Goal: Transaction & Acquisition: Purchase product/service

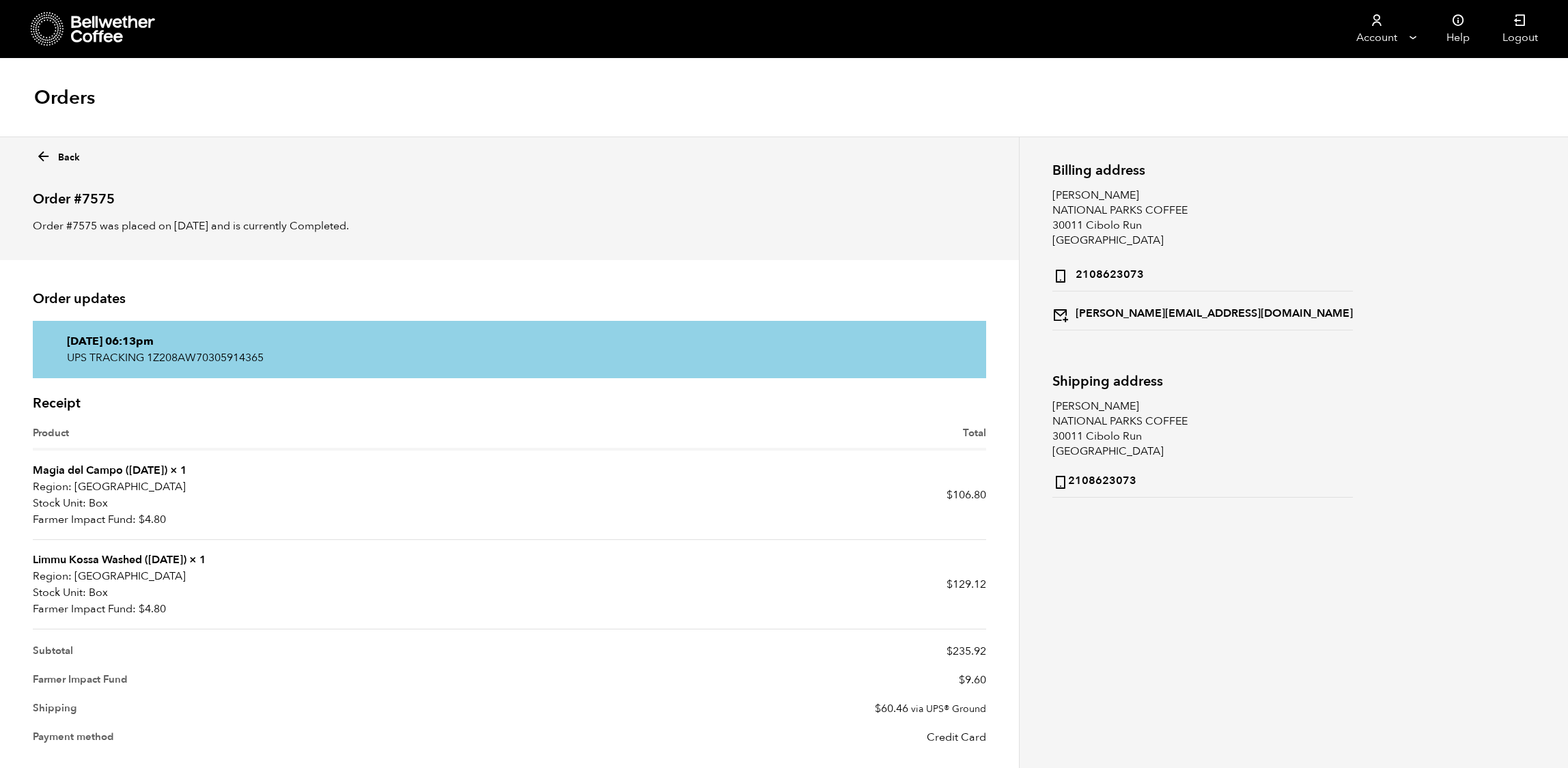
click at [61, 165] on link "Back" at bounding box center [57, 155] width 45 height 20
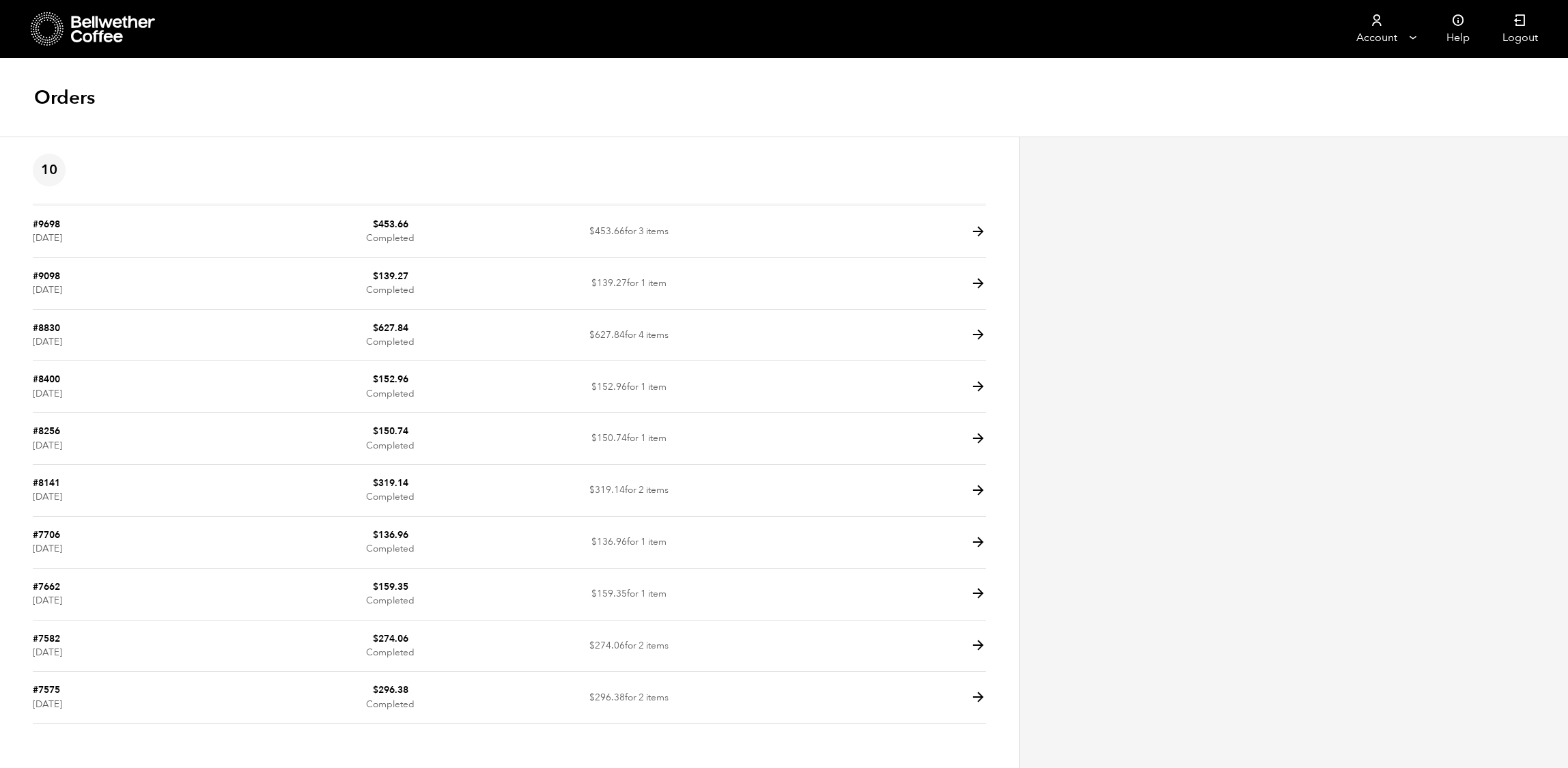
click at [124, 17] on icon at bounding box center [114, 29] width 85 height 28
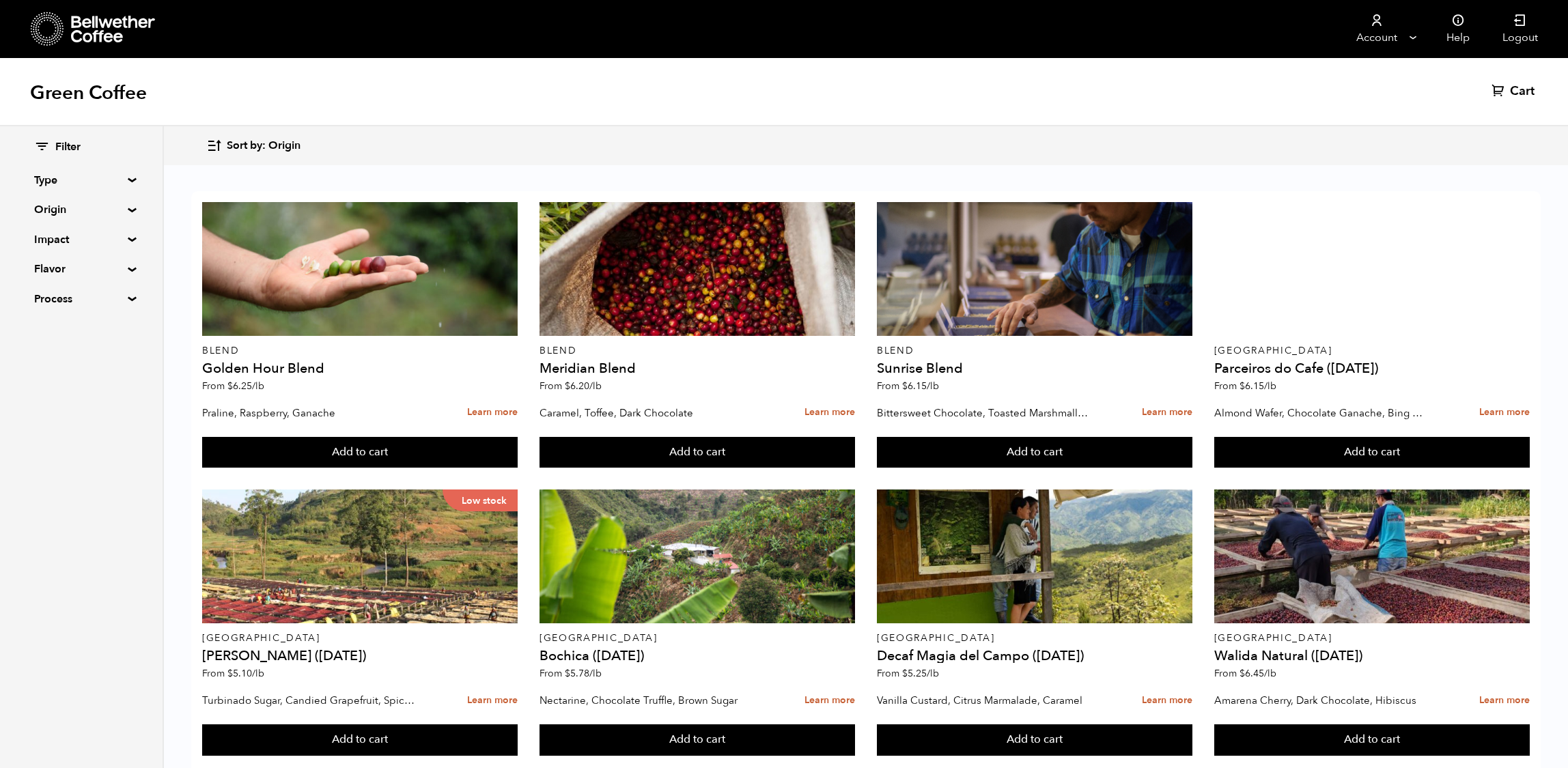
click at [83, 242] on summary "Impact" at bounding box center [81, 239] width 94 height 16
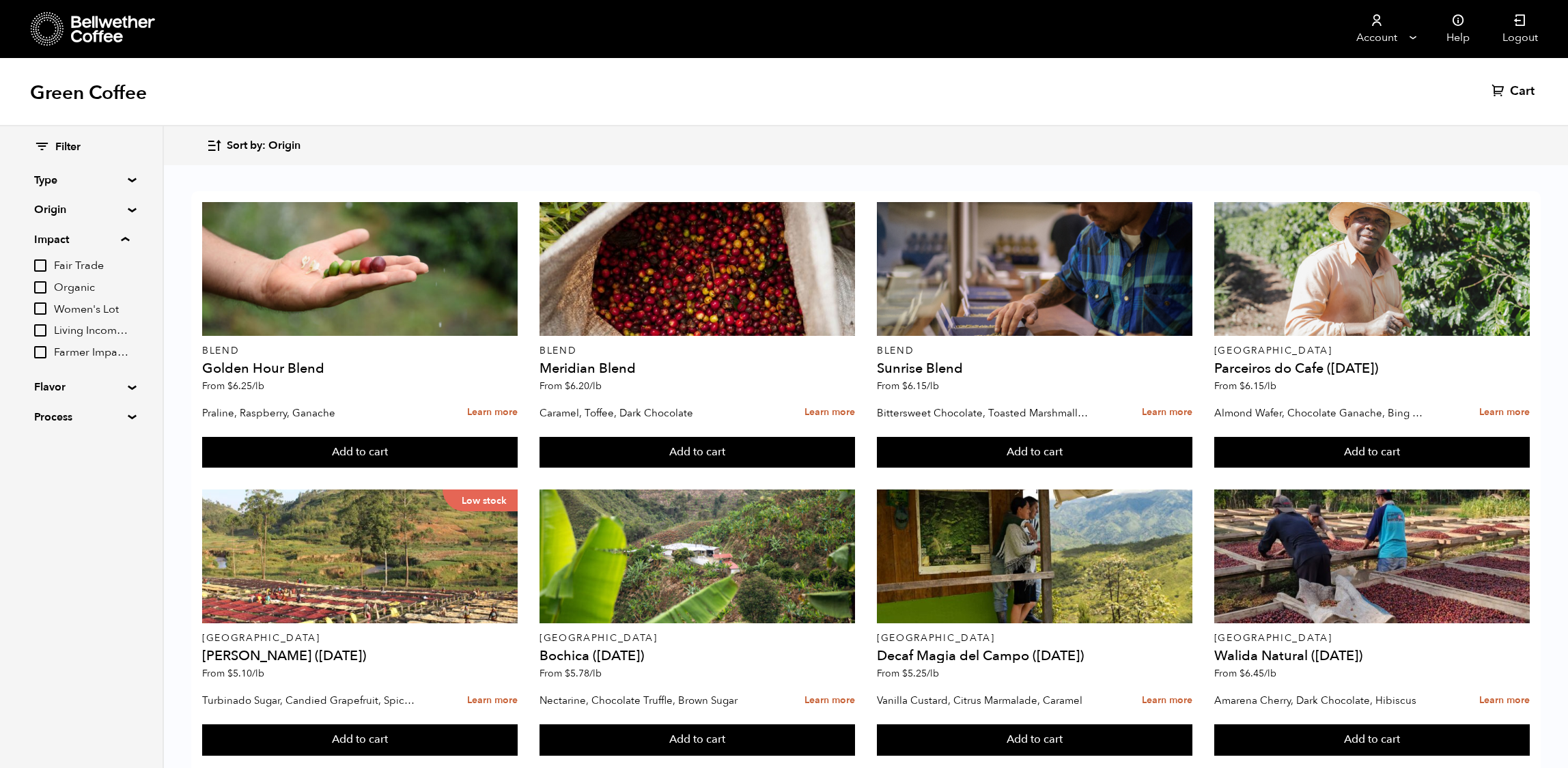
click at [46, 294] on input "Organic" at bounding box center [40, 287] width 12 height 12
checkbox input "true"
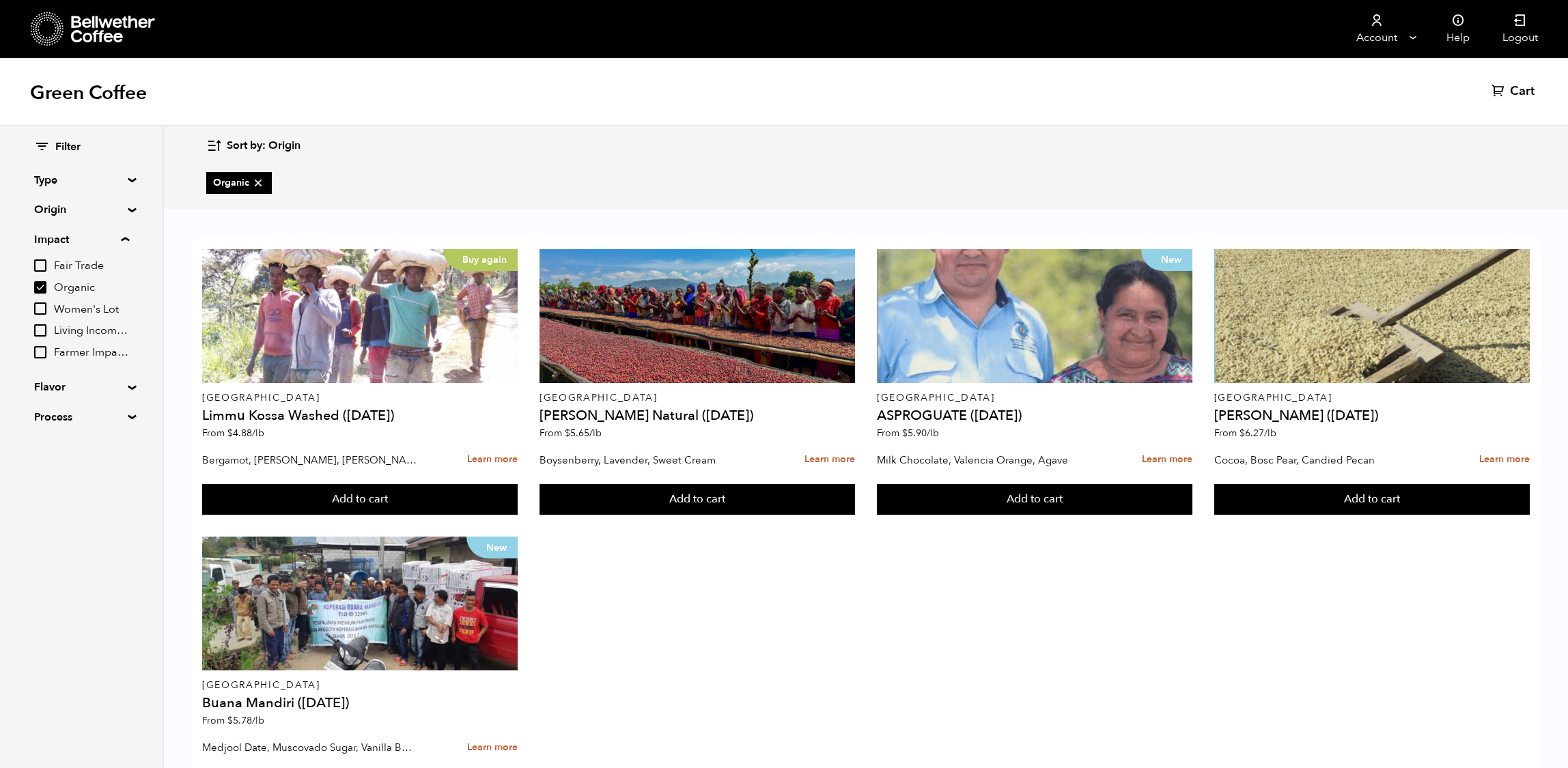
click at [46, 272] on input "Fair Trade" at bounding box center [40, 265] width 12 height 12
checkbox input "false"
click at [46, 294] on input "Organic" at bounding box center [40, 287] width 12 height 12
checkbox input "false"
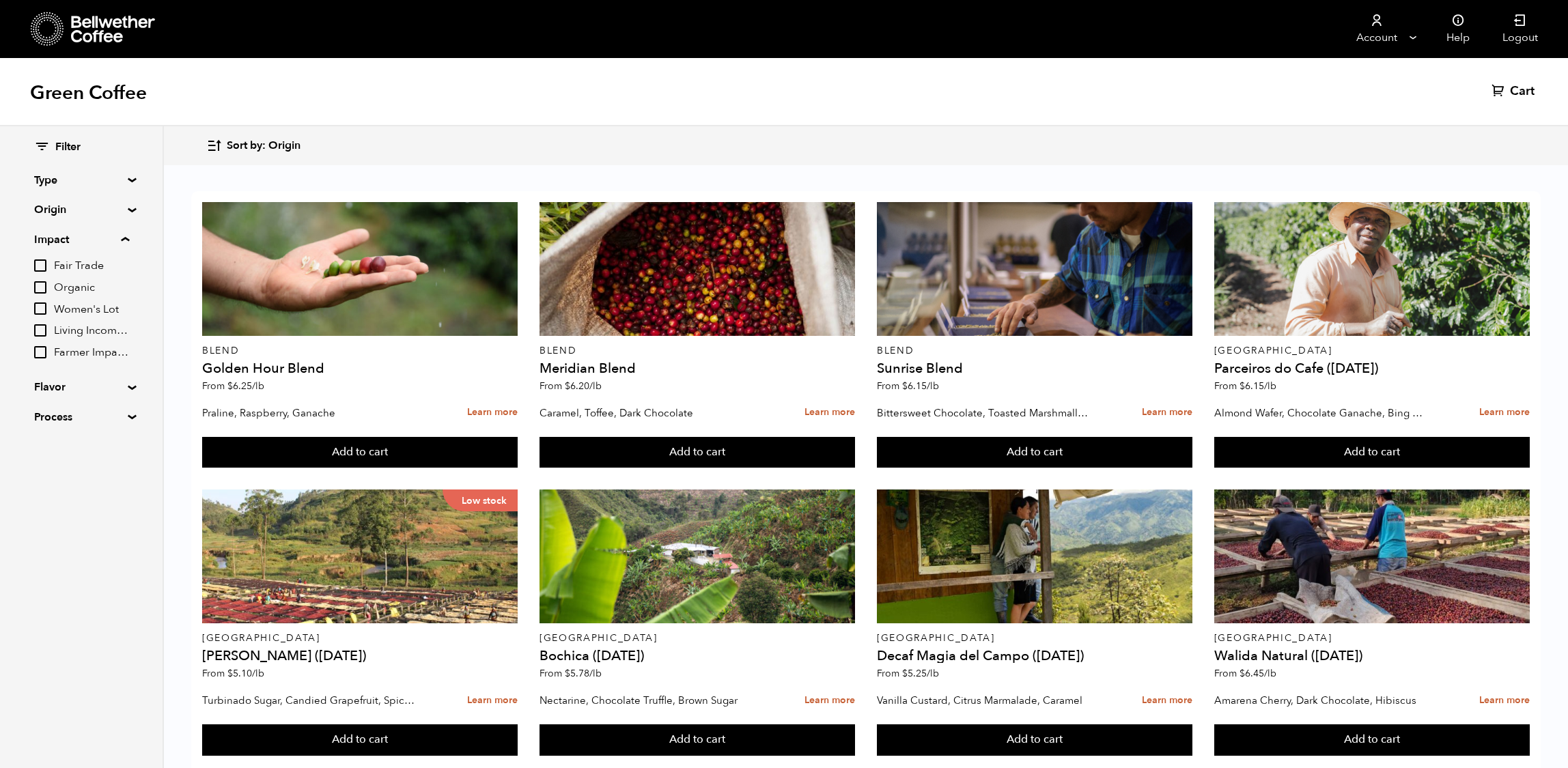
click at [46, 272] on input "Fair Trade" at bounding box center [40, 265] width 12 height 12
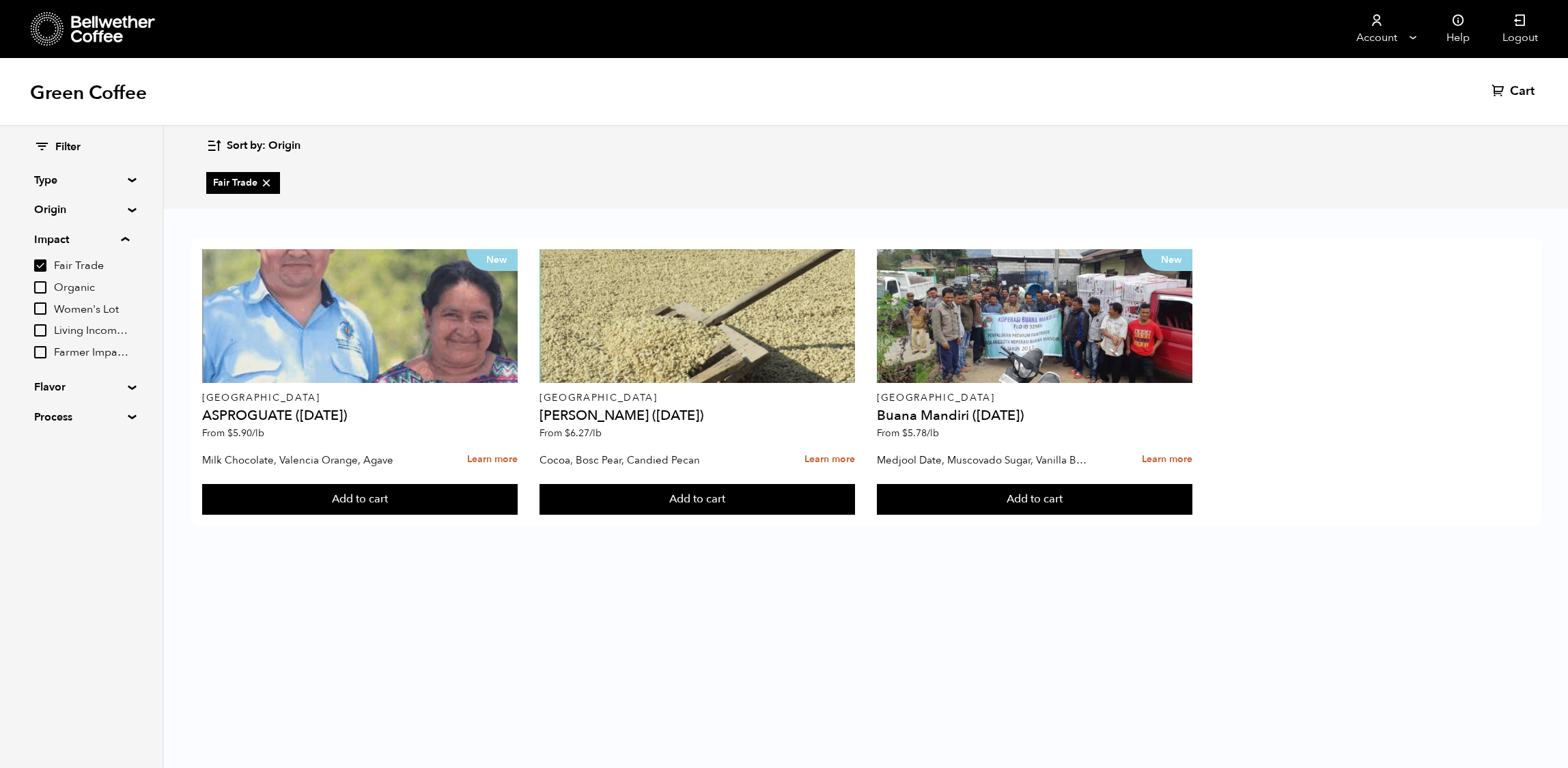
click at [46, 272] on input "Fair Trade" at bounding box center [40, 265] width 12 height 12
checkbox input "false"
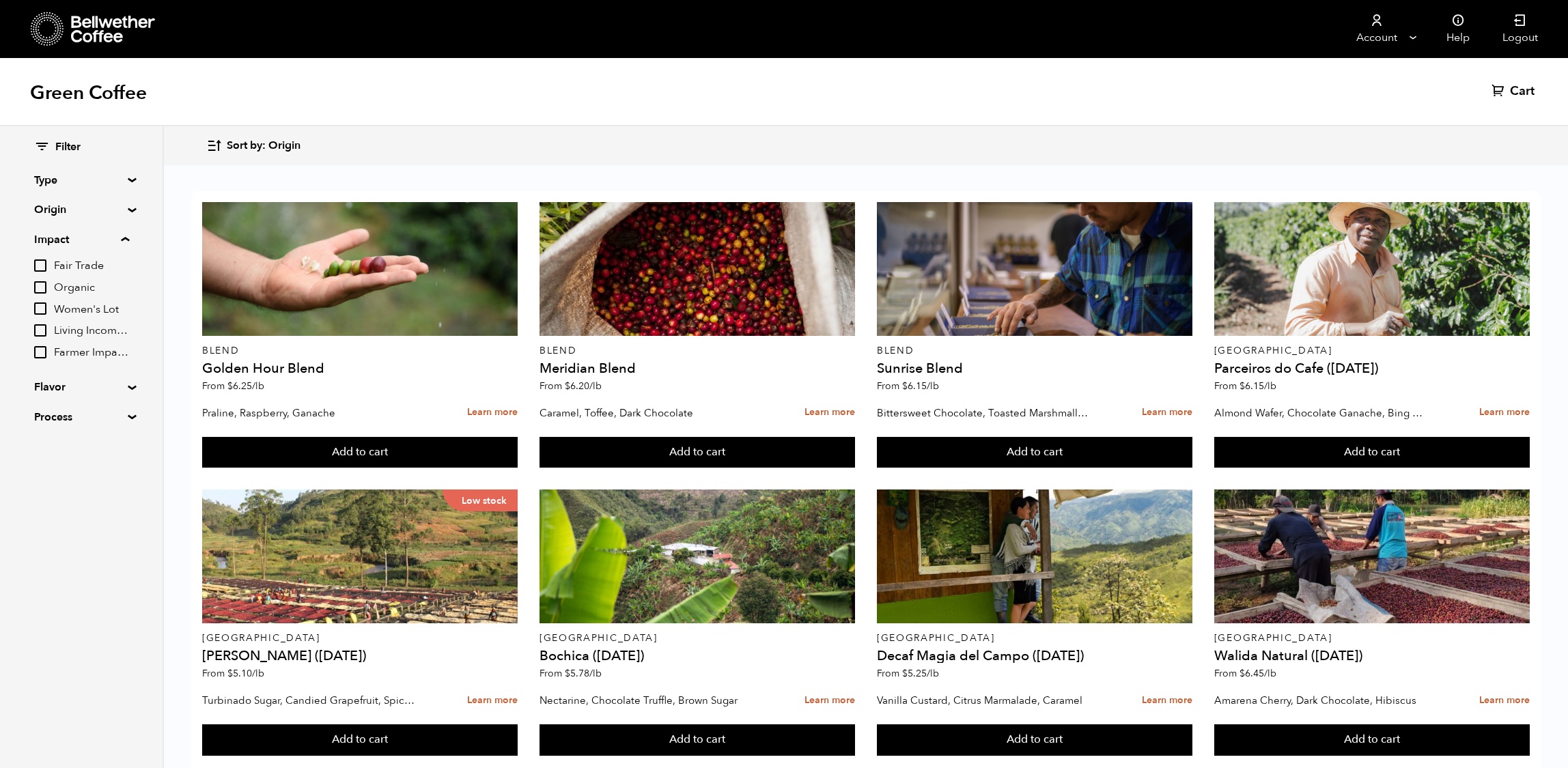
click at [100, 225] on div "Filter Type Blend Single Origin Decaf Seasonal Year Round Origin Blend Brazil B…" at bounding box center [81, 282] width 94 height 285
click at [101, 214] on summary "Origin" at bounding box center [81, 209] width 94 height 16
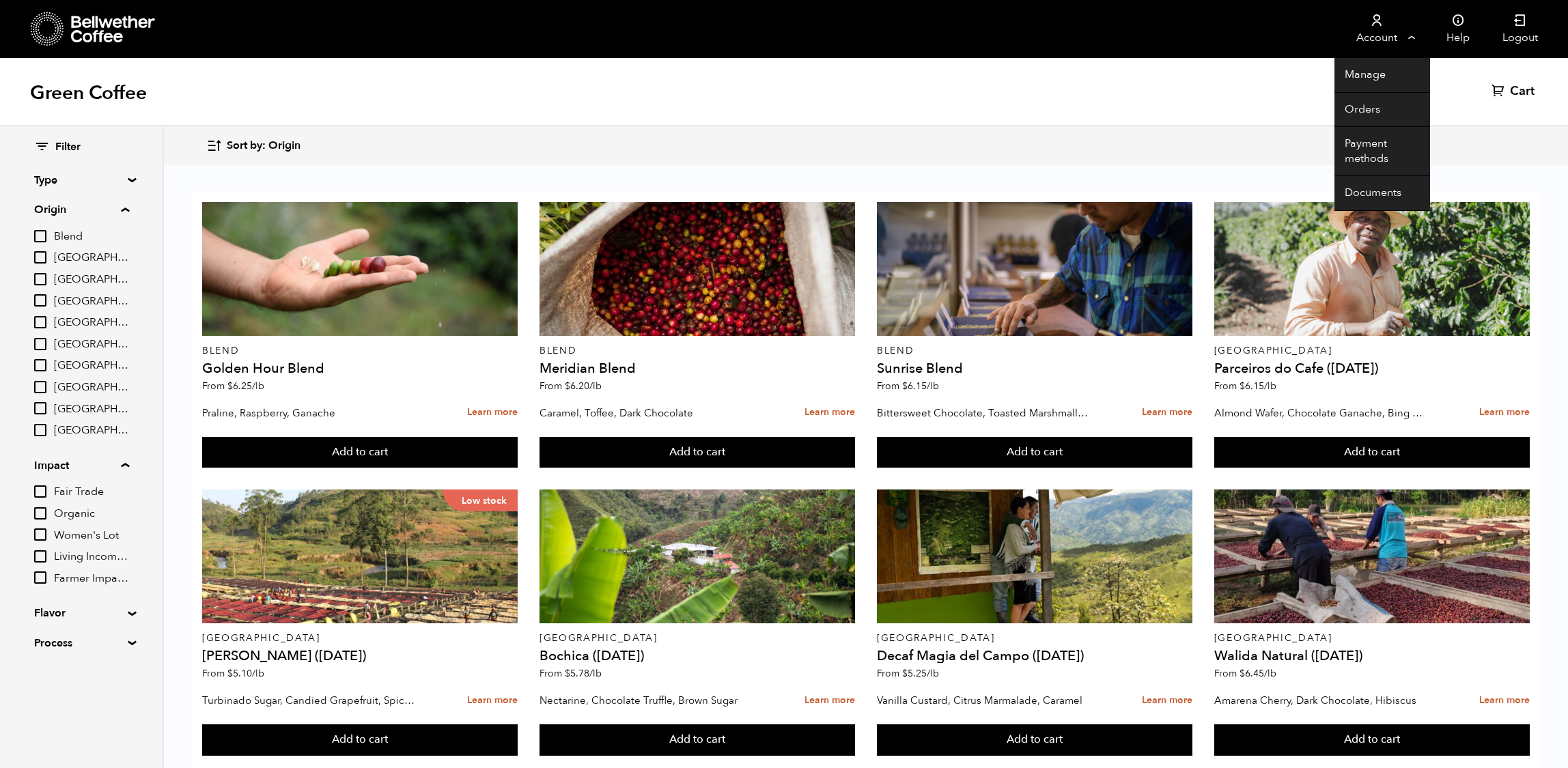
click at [1397, 30] on link "Account" at bounding box center [1376, 29] width 84 height 58
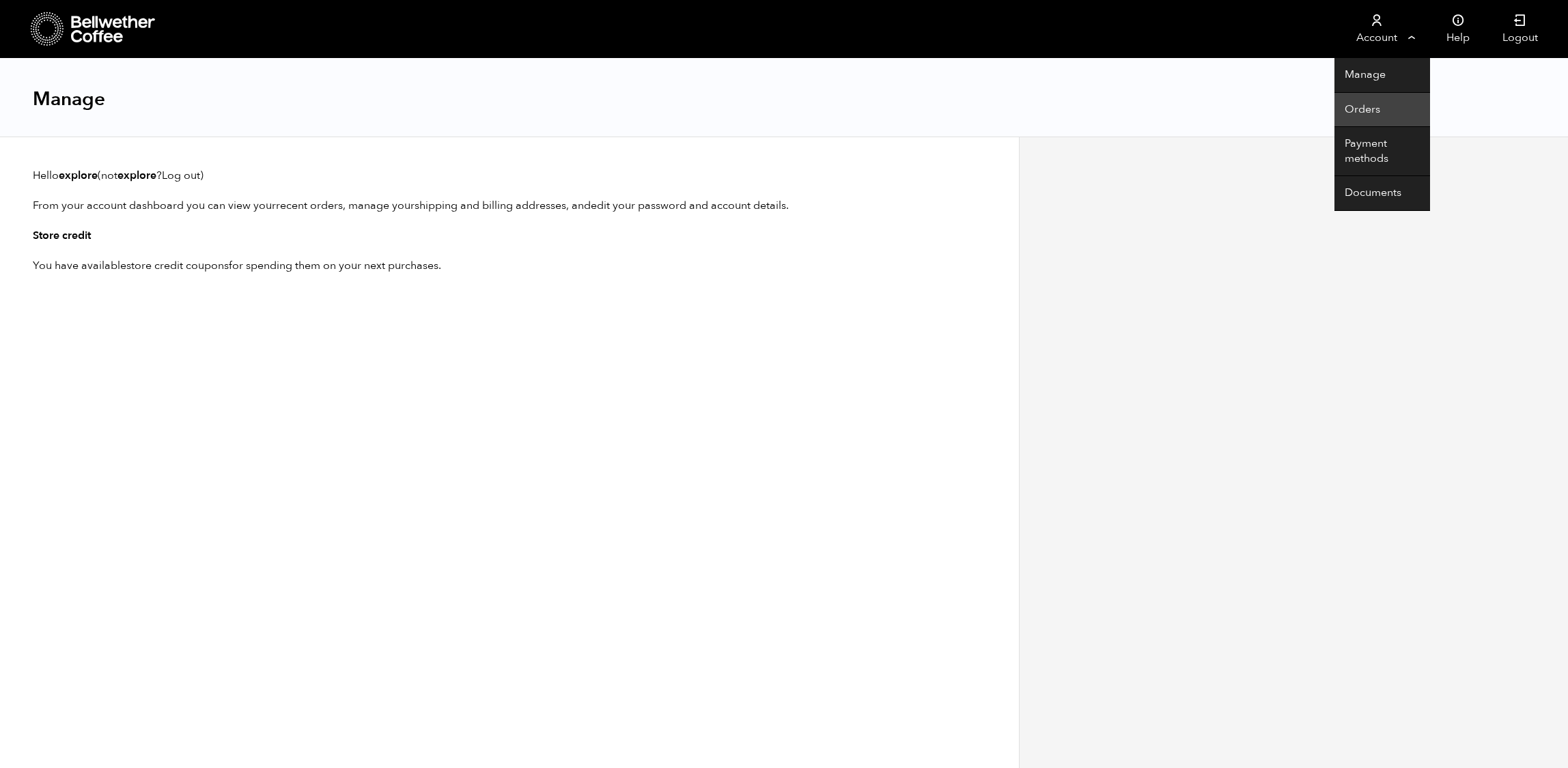
click at [1350, 112] on link "Orders" at bounding box center [1382, 110] width 96 height 35
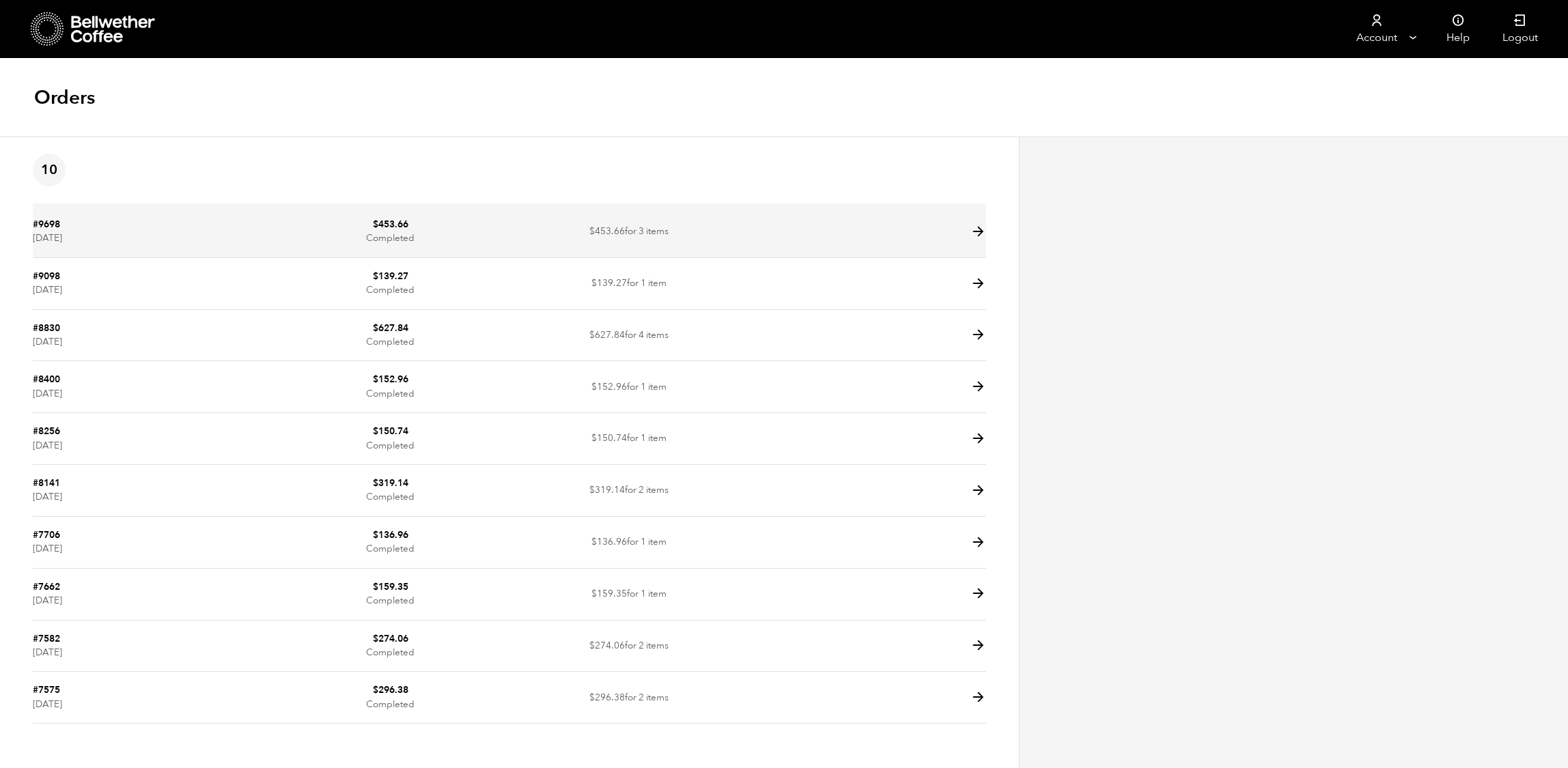
click at [750, 243] on td at bounding box center [867, 232] width 238 height 52
click at [971, 240] on icon at bounding box center [978, 232] width 16 height 16
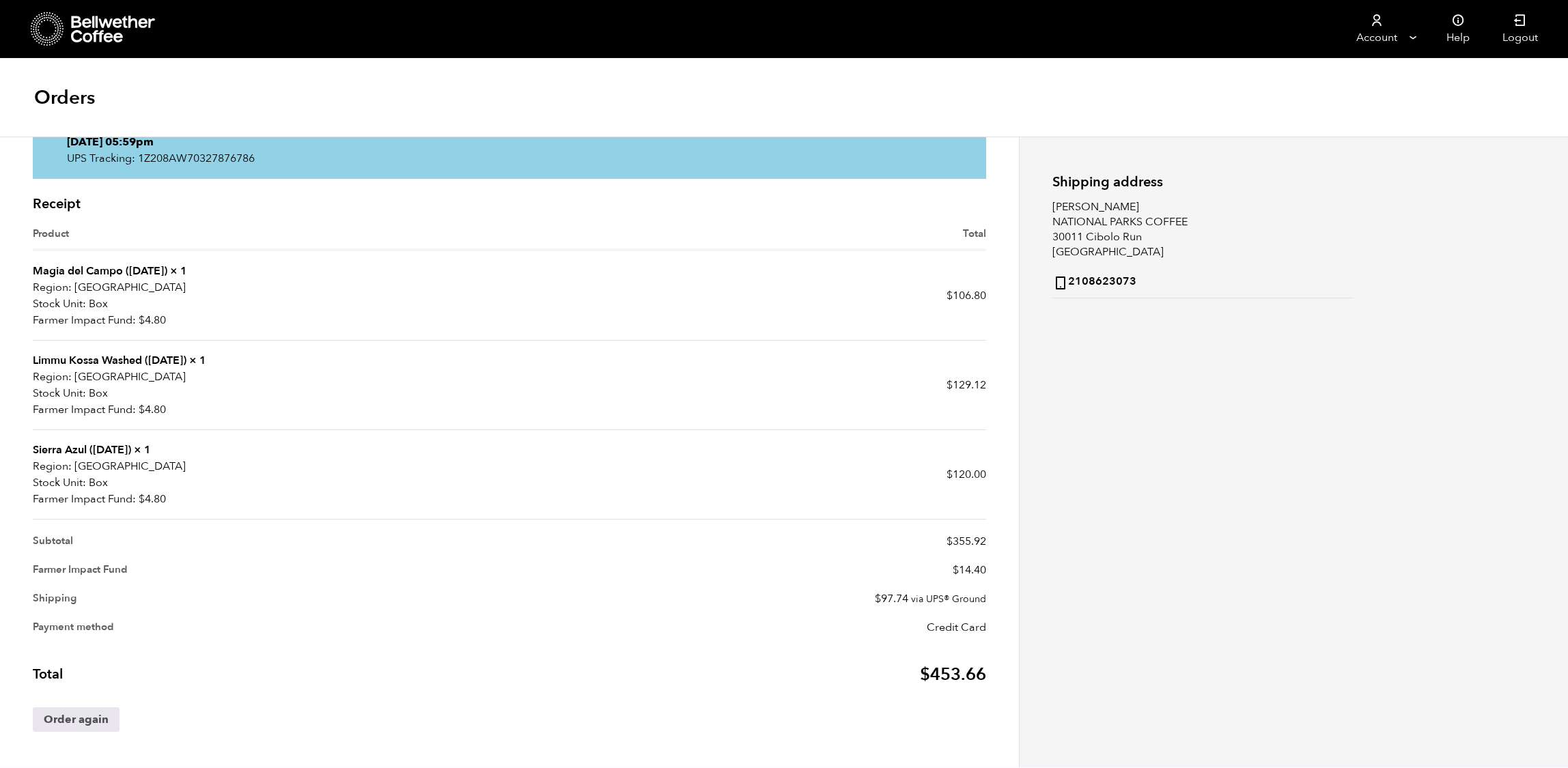
scroll to position [250, 0]
click at [110, 455] on link "Sierra Azul ([DATE])" at bounding box center [82, 450] width 99 height 15
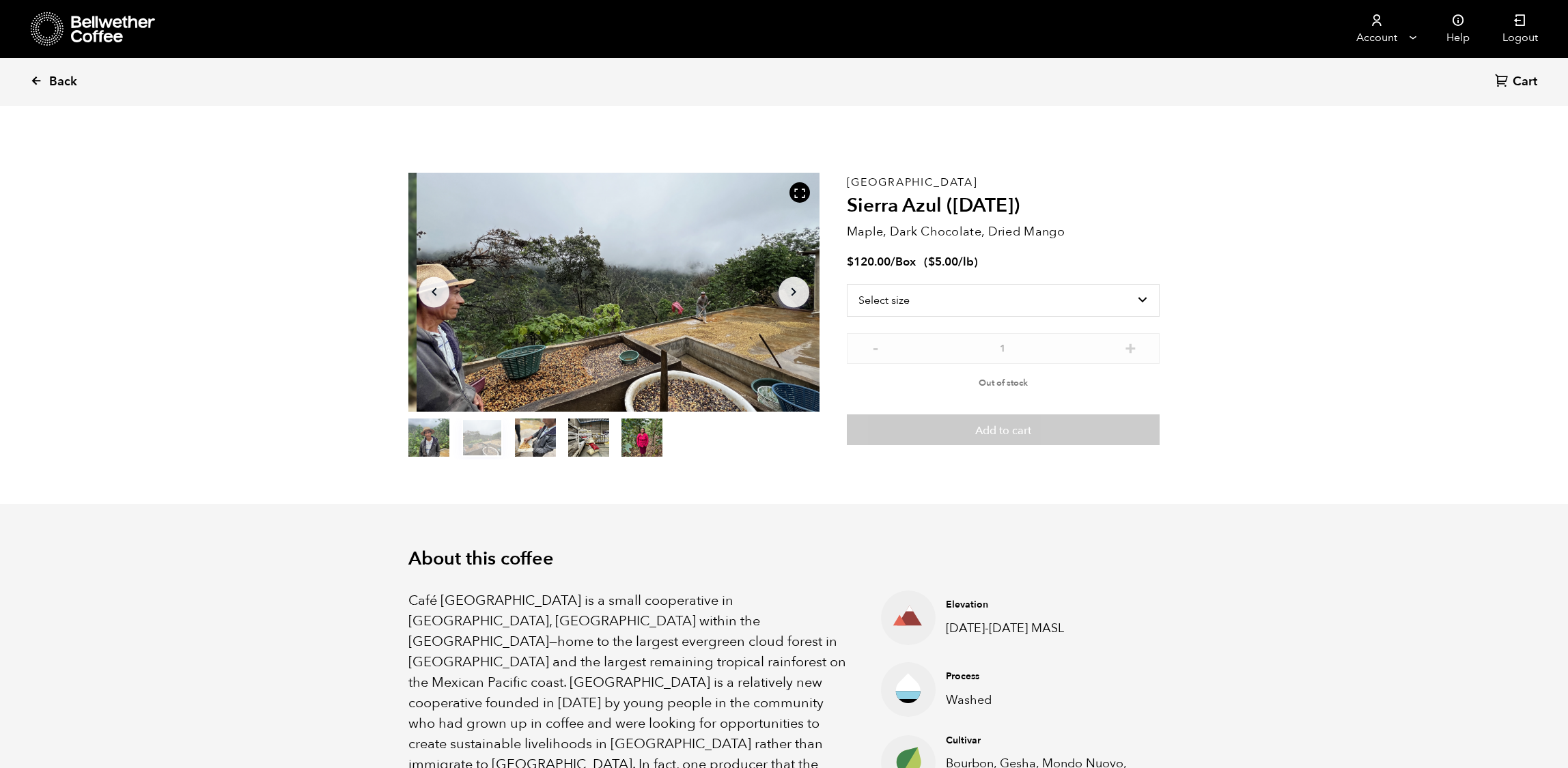
click at [64, 74] on span "Back" at bounding box center [62, 82] width 28 height 16
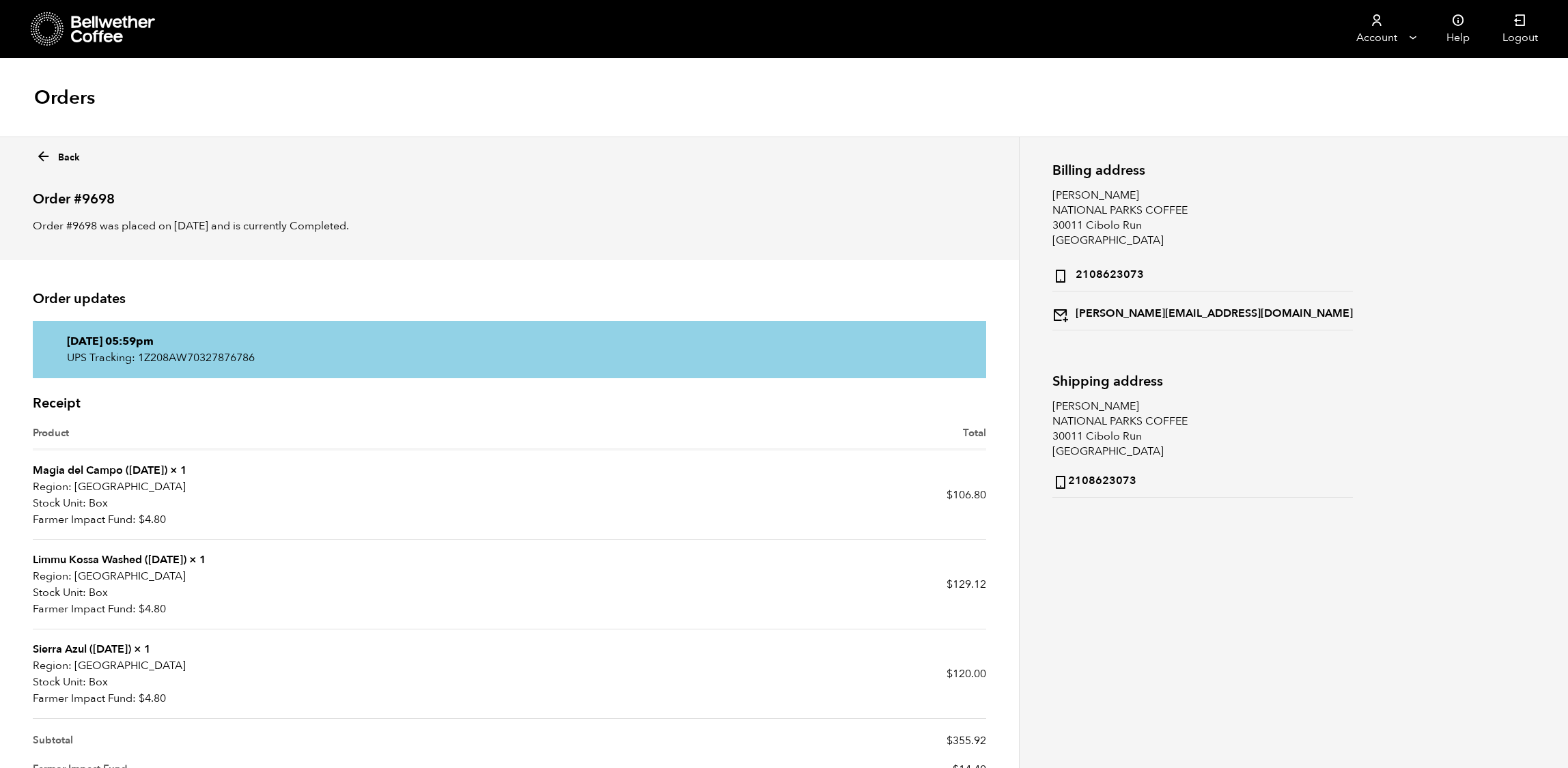
click at [51, 165] on icon at bounding box center [43, 157] width 16 height 16
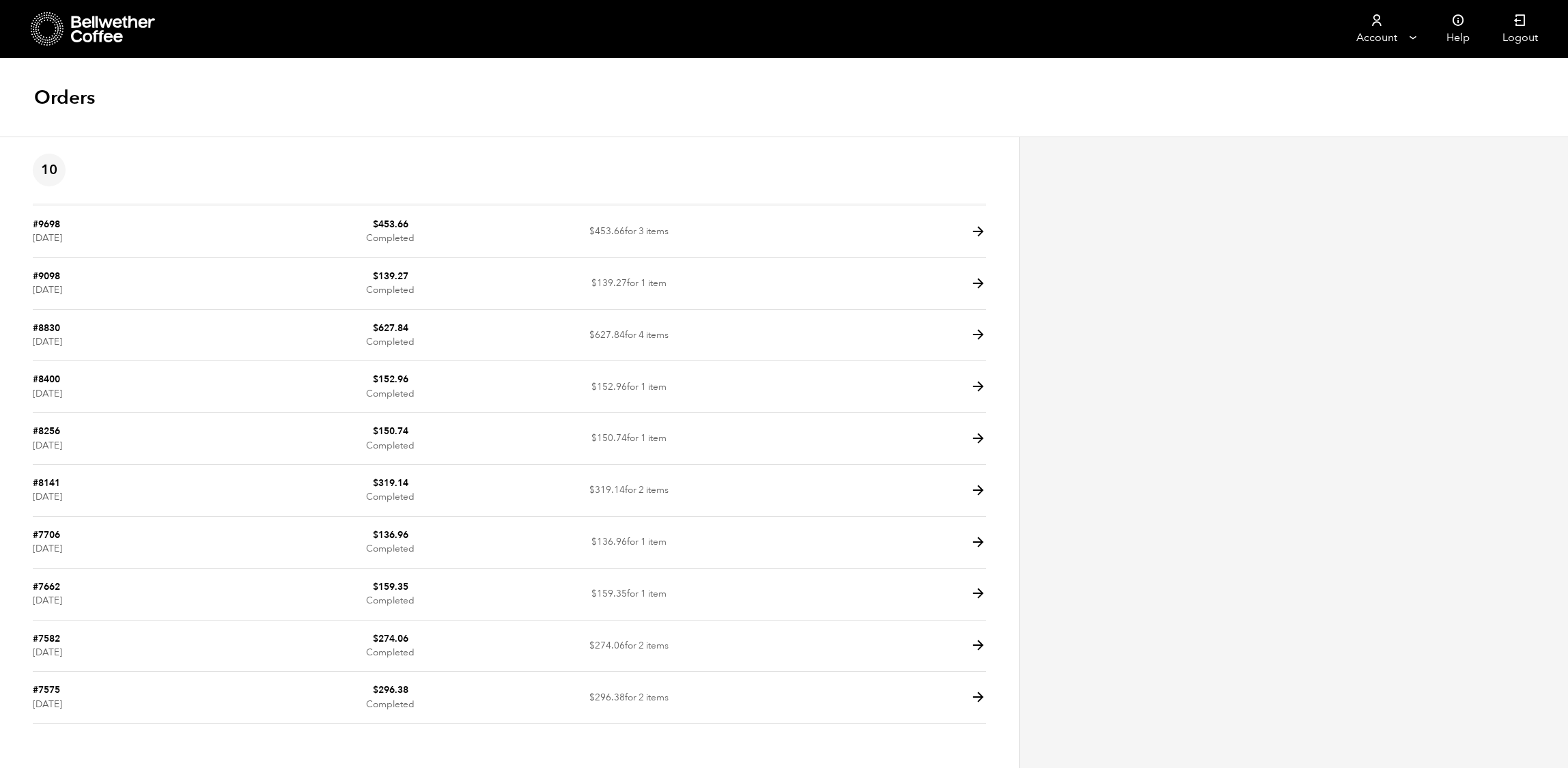
click at [45, 18] on icon at bounding box center [44, 18] width 1 height 1
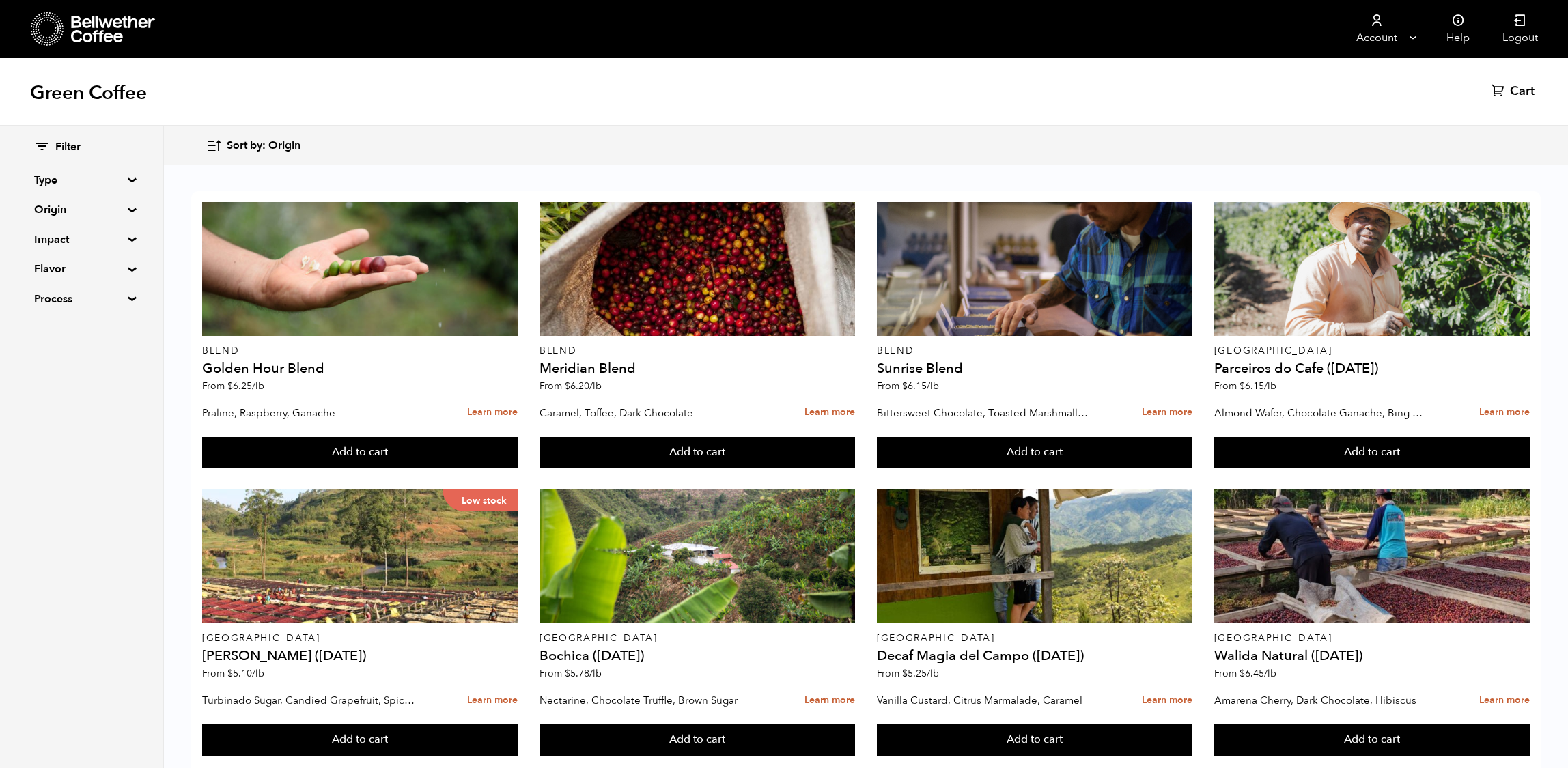
click at [107, 214] on summary "Origin" at bounding box center [81, 209] width 94 height 16
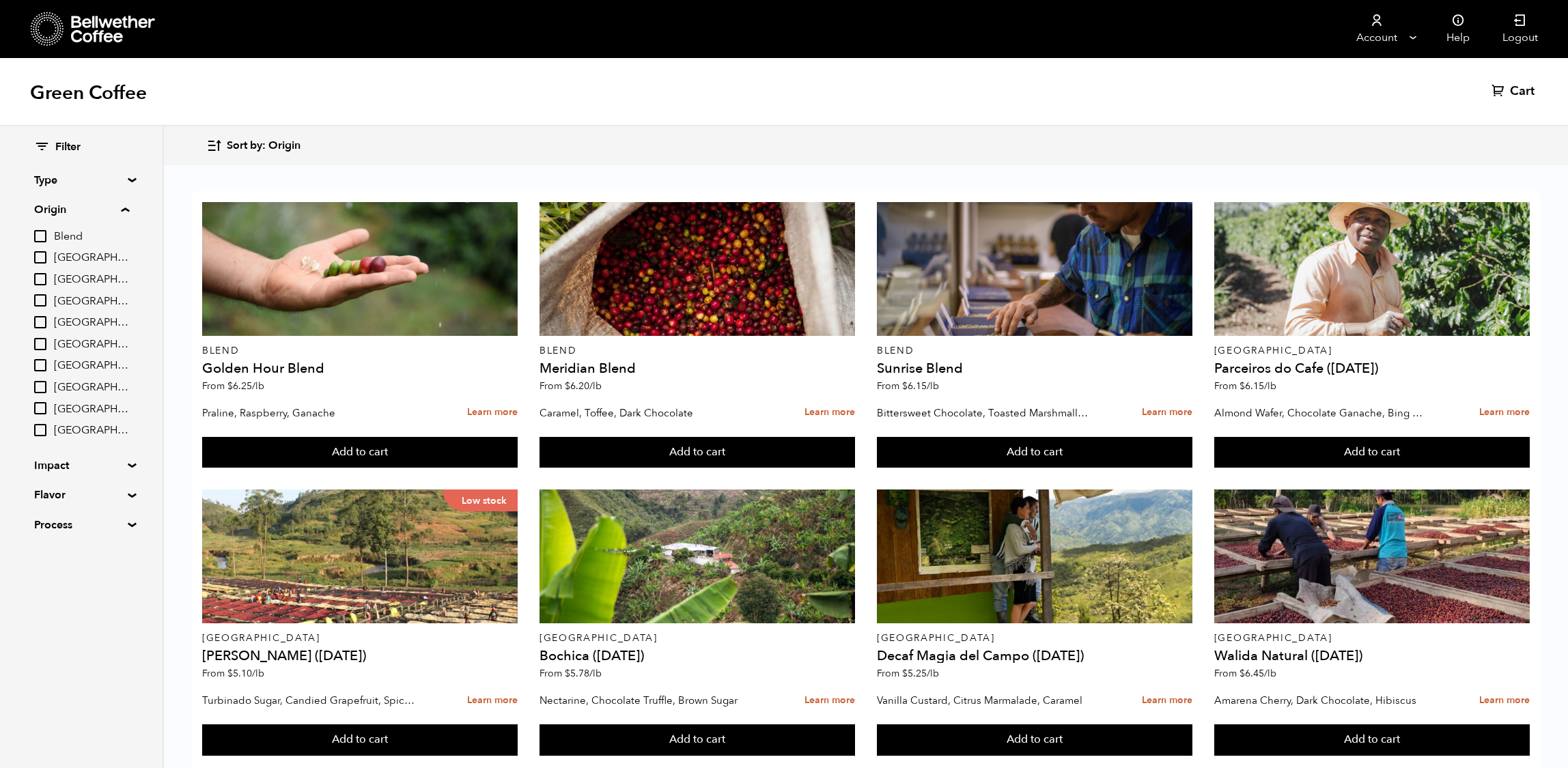
click at [107, 214] on summary "Origin" at bounding box center [82, 209] width 95 height 16
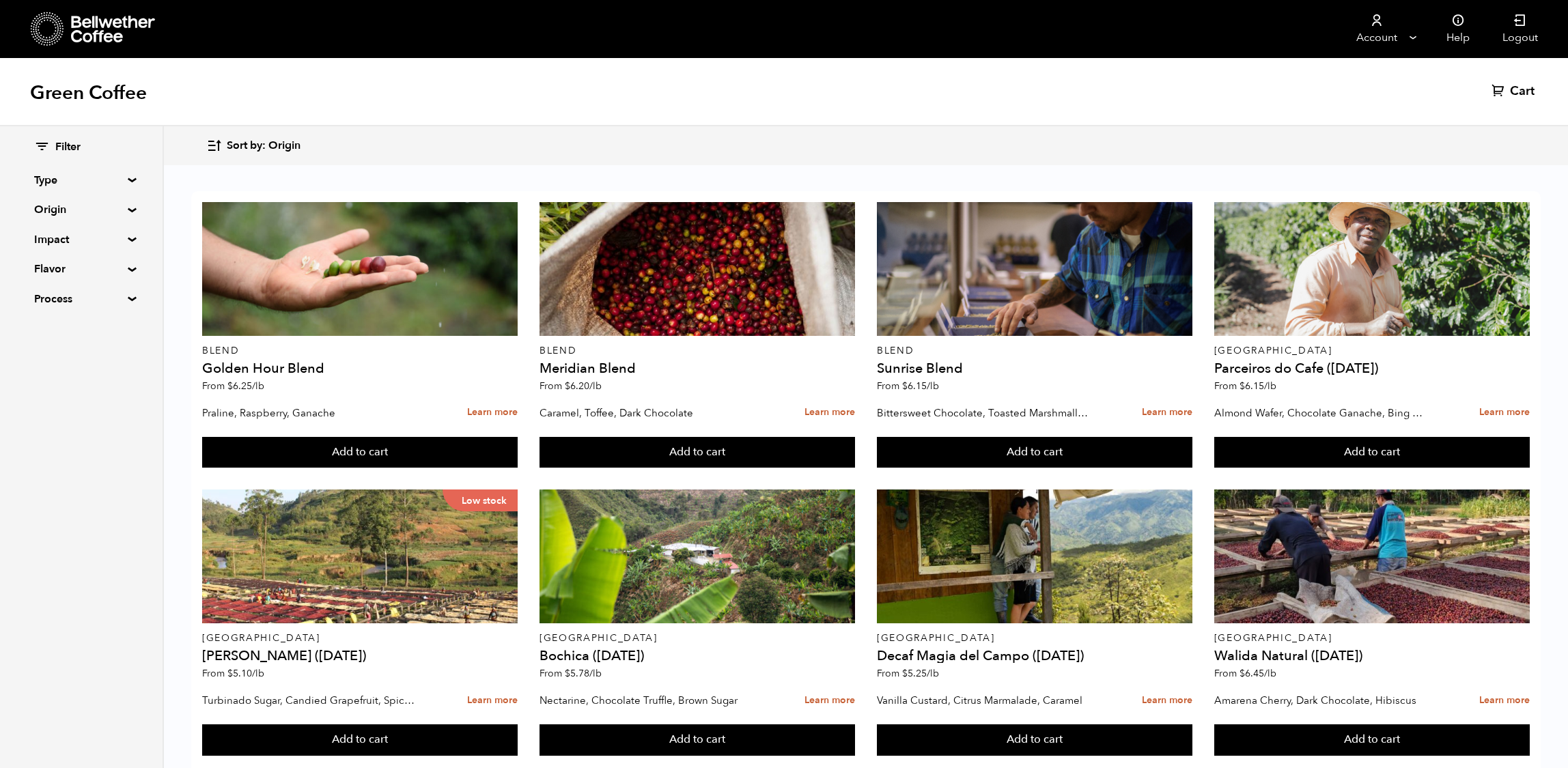
click at [99, 243] on summary "Impact" at bounding box center [81, 239] width 94 height 16
click at [46, 294] on input "Organic" at bounding box center [40, 287] width 12 height 12
checkbox input "true"
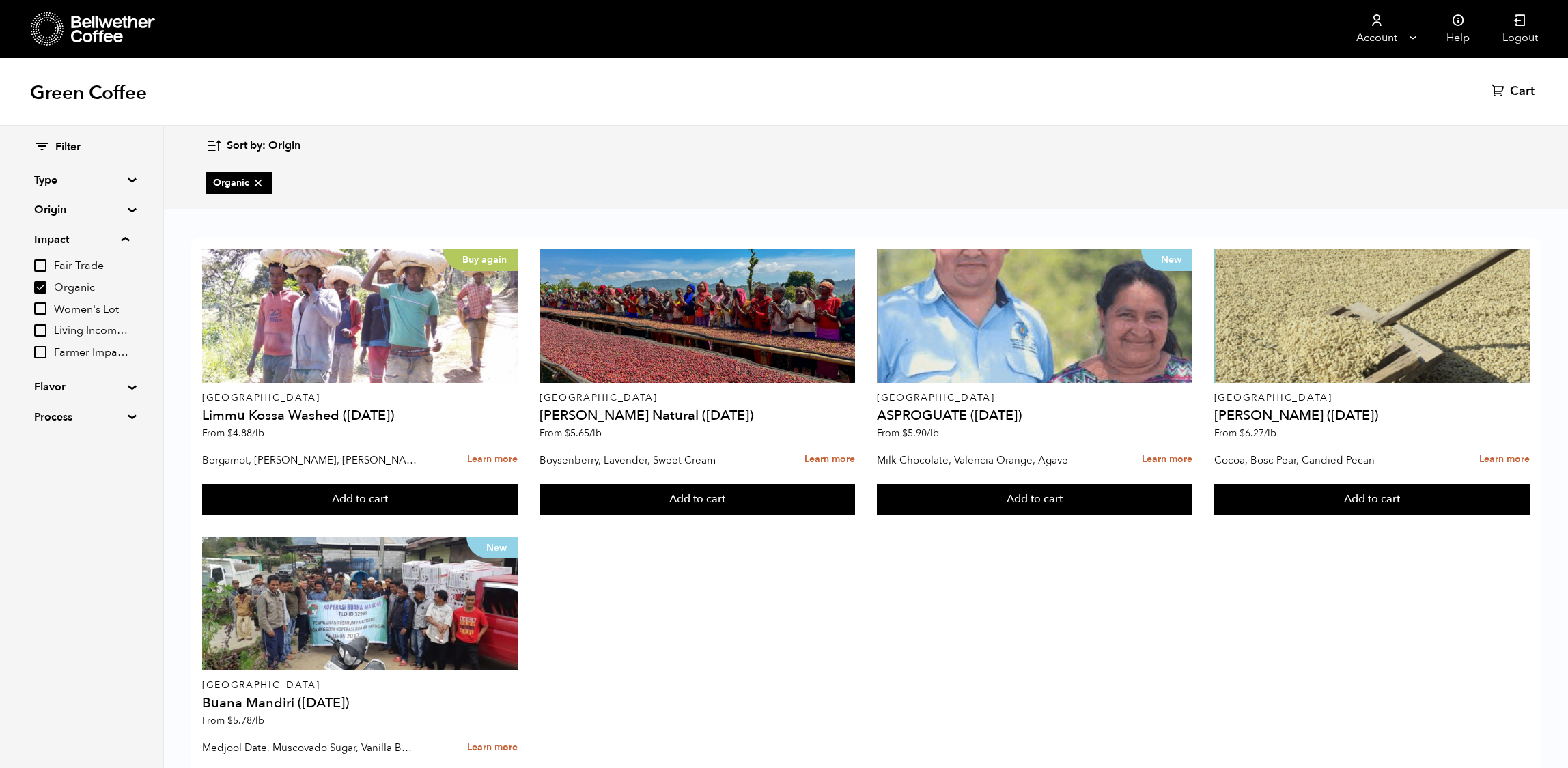
click at [152, 186] on div "Filter Type Blend Single Origin Decaf Seasonal Year Round Origin Blend Brazil B…" at bounding box center [81, 282] width 162 height 313
click at [128, 180] on summary "Type" at bounding box center [81, 180] width 94 height 16
click at [46, 234] on input "Single Origin" at bounding box center [40, 228] width 12 height 12
checkbox input "true"
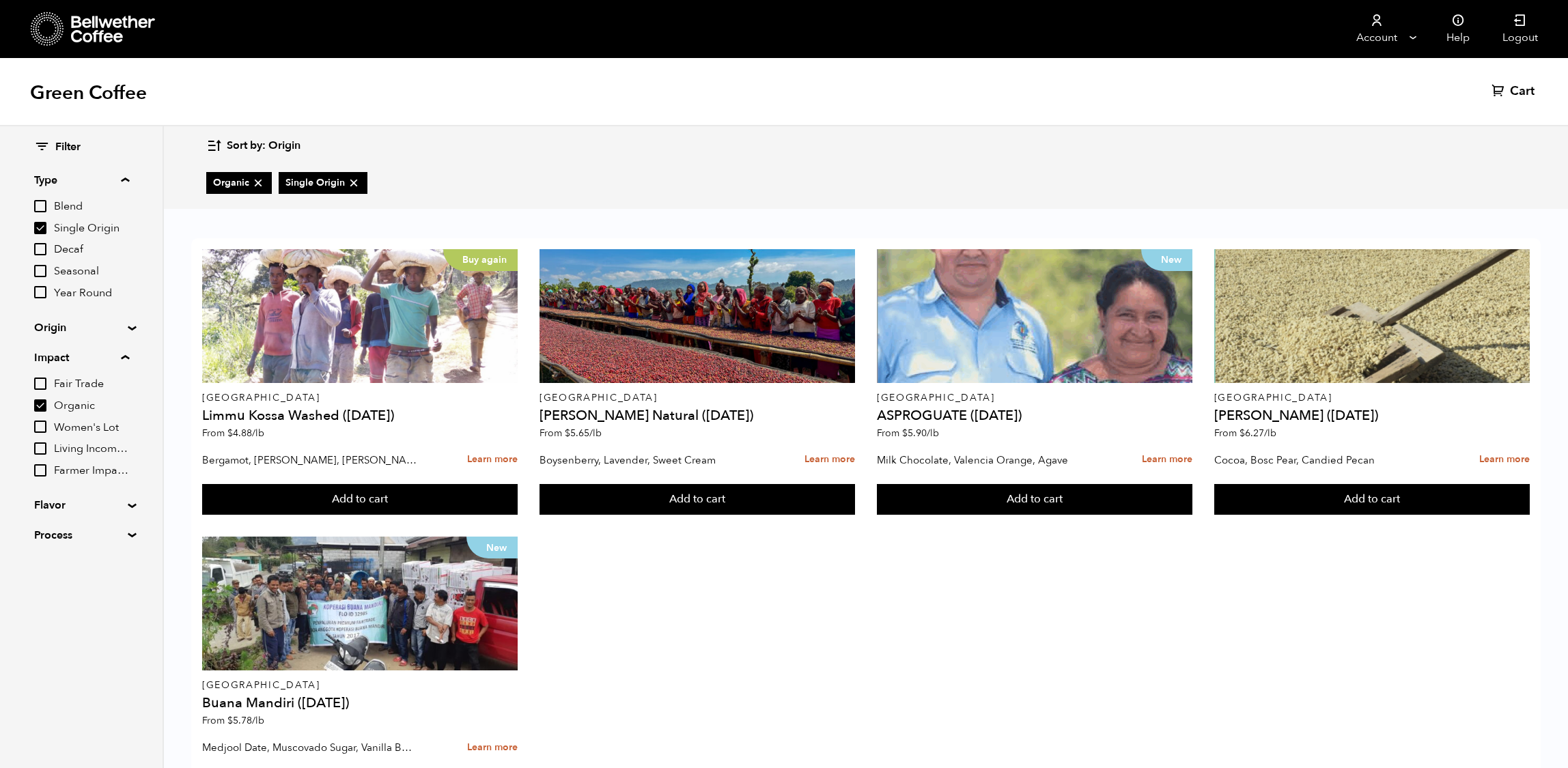
click at [46, 411] on input "Organic" at bounding box center [40, 405] width 12 height 12
checkbox input "false"
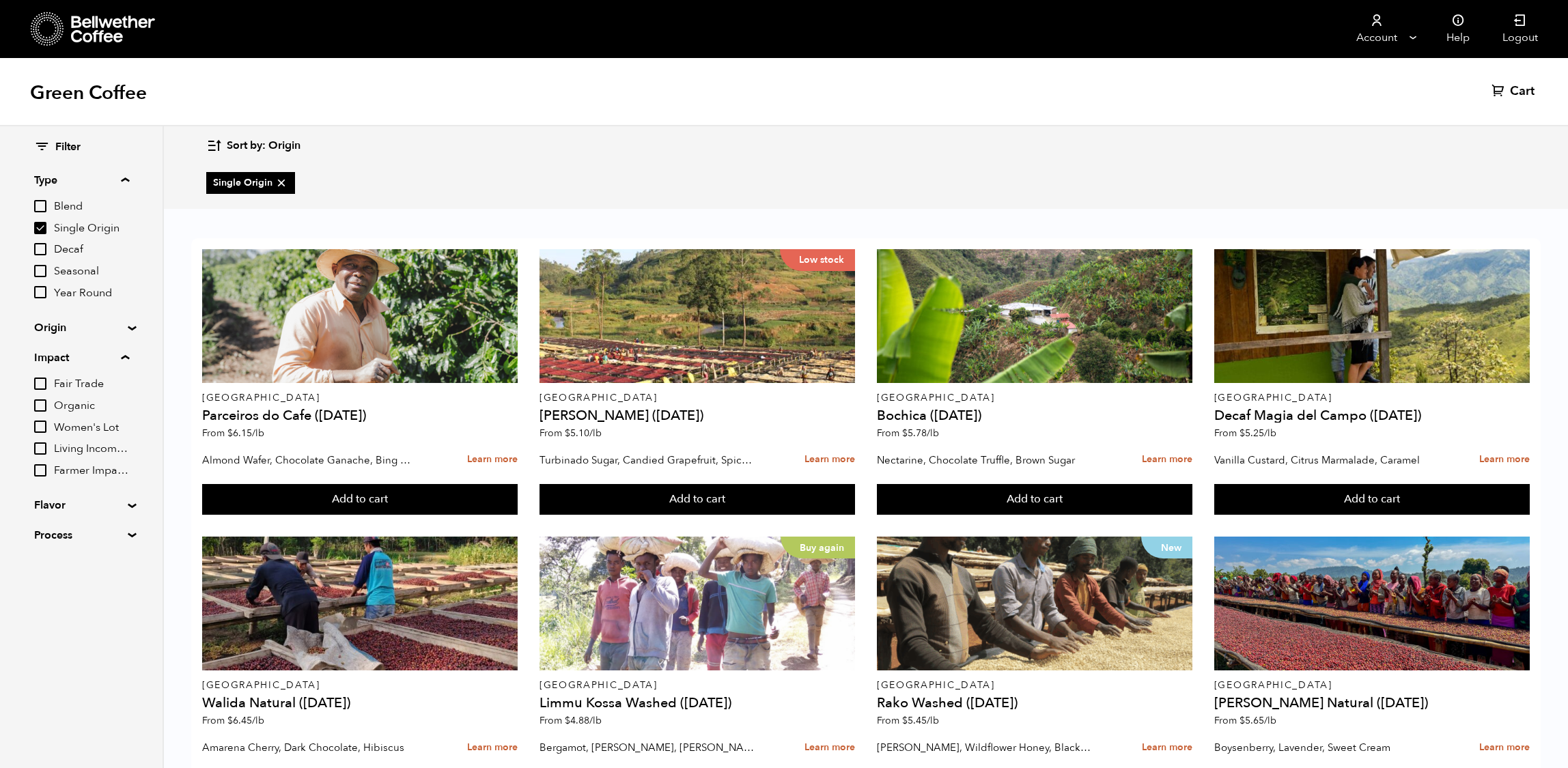
click at [46, 234] on input "Single Origin" at bounding box center [40, 228] width 12 height 12
checkbox input "false"
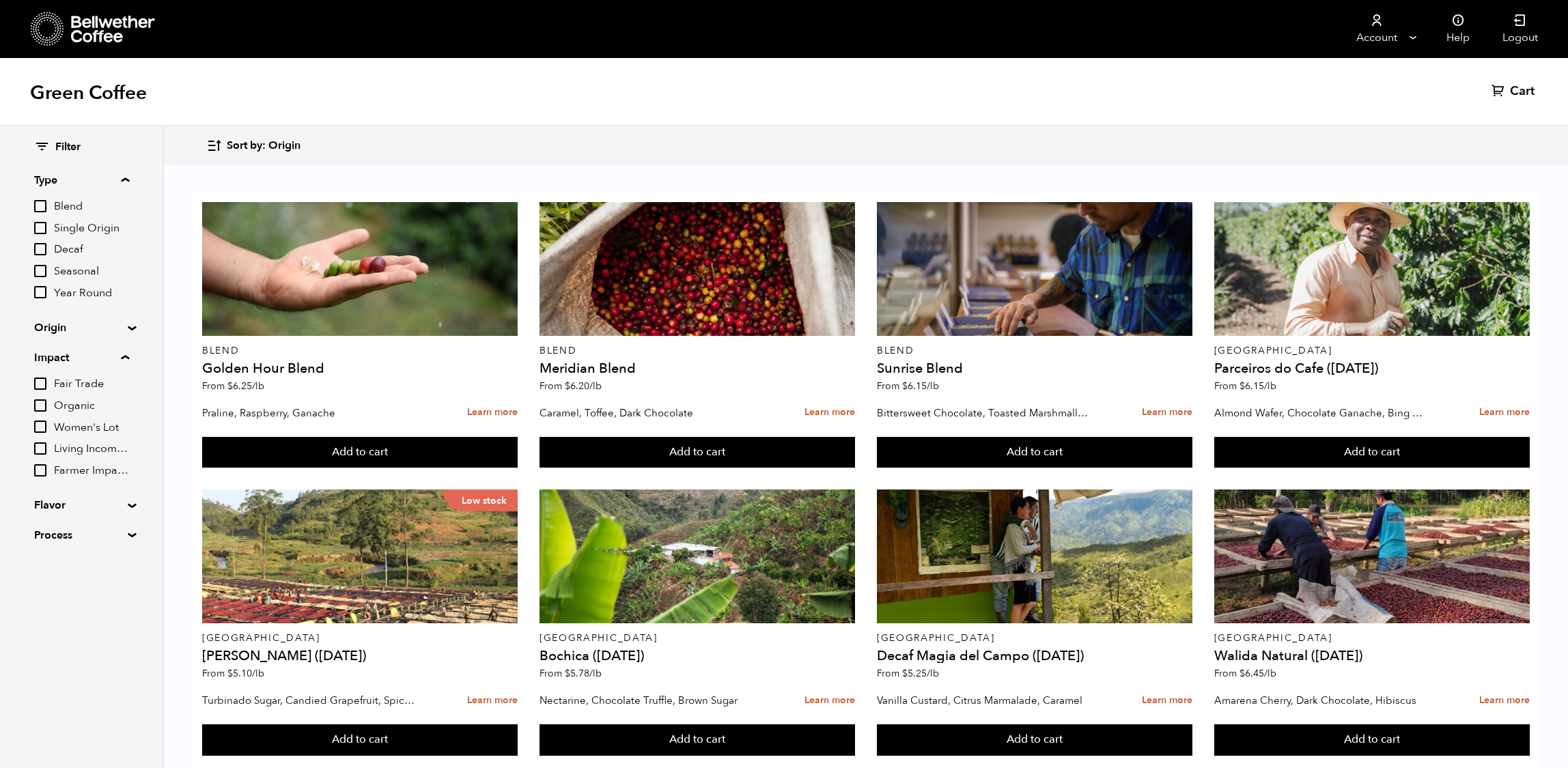
click at [67, 145] on span "Filter" at bounding box center [68, 147] width 26 height 15
click at [46, 146] on icon at bounding box center [42, 146] width 16 height 16
click at [70, 543] on summary "Process" at bounding box center [81, 535] width 94 height 16
click at [77, 513] on summary "Flavor" at bounding box center [81, 505] width 94 height 16
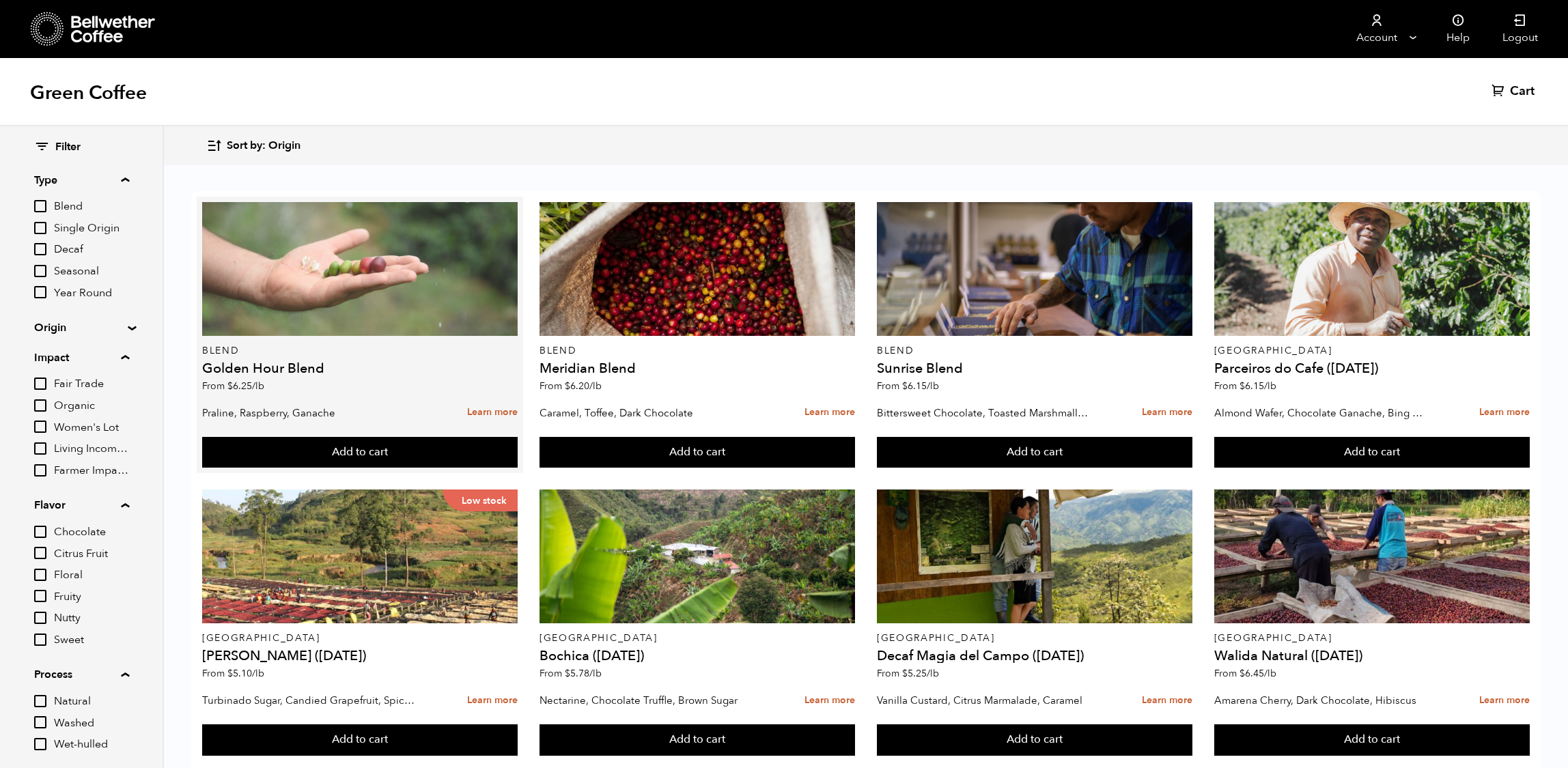
scroll to position [0, 0]
click at [416, 330] on div at bounding box center [360, 269] width 316 height 134
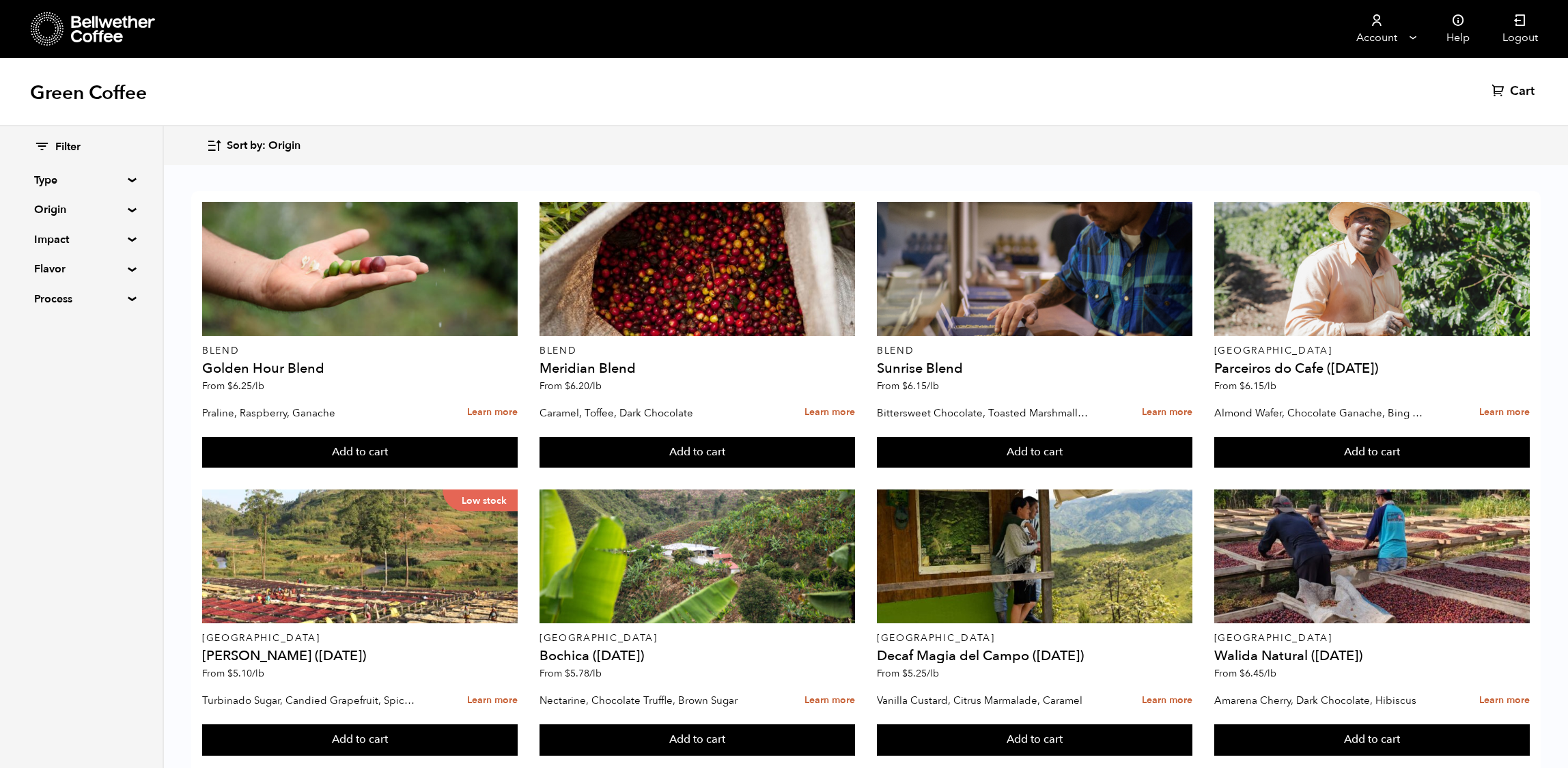
click at [128, 178] on summary "Type" at bounding box center [81, 180] width 94 height 16
click at [129, 177] on summary "Type" at bounding box center [82, 180] width 95 height 16
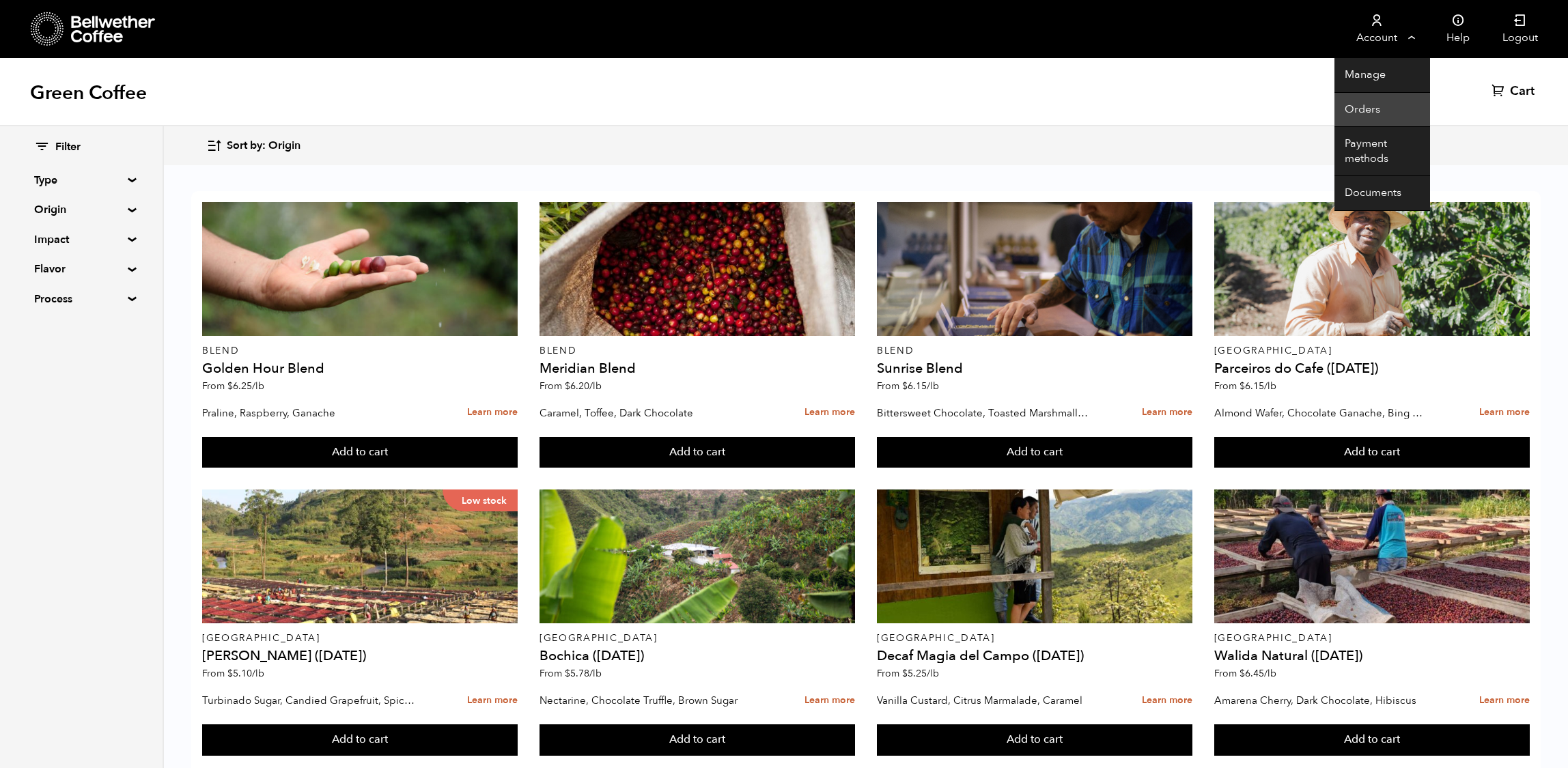
click at [1356, 107] on link "Orders" at bounding box center [1382, 110] width 96 height 35
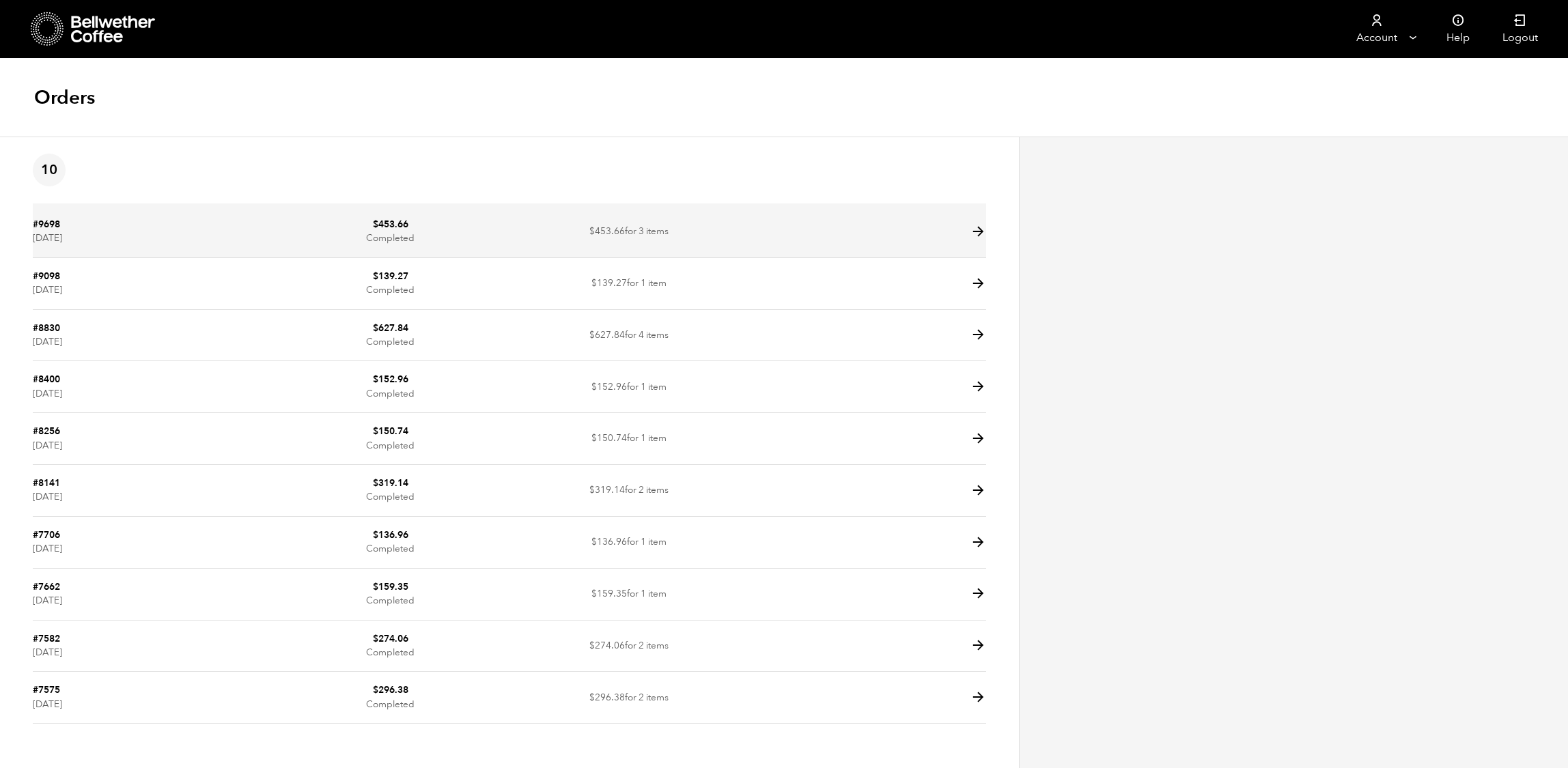
click at [607, 238] on span "$ 453.66" at bounding box center [607, 231] width 35 height 13
click at [971, 240] on icon at bounding box center [978, 232] width 16 height 16
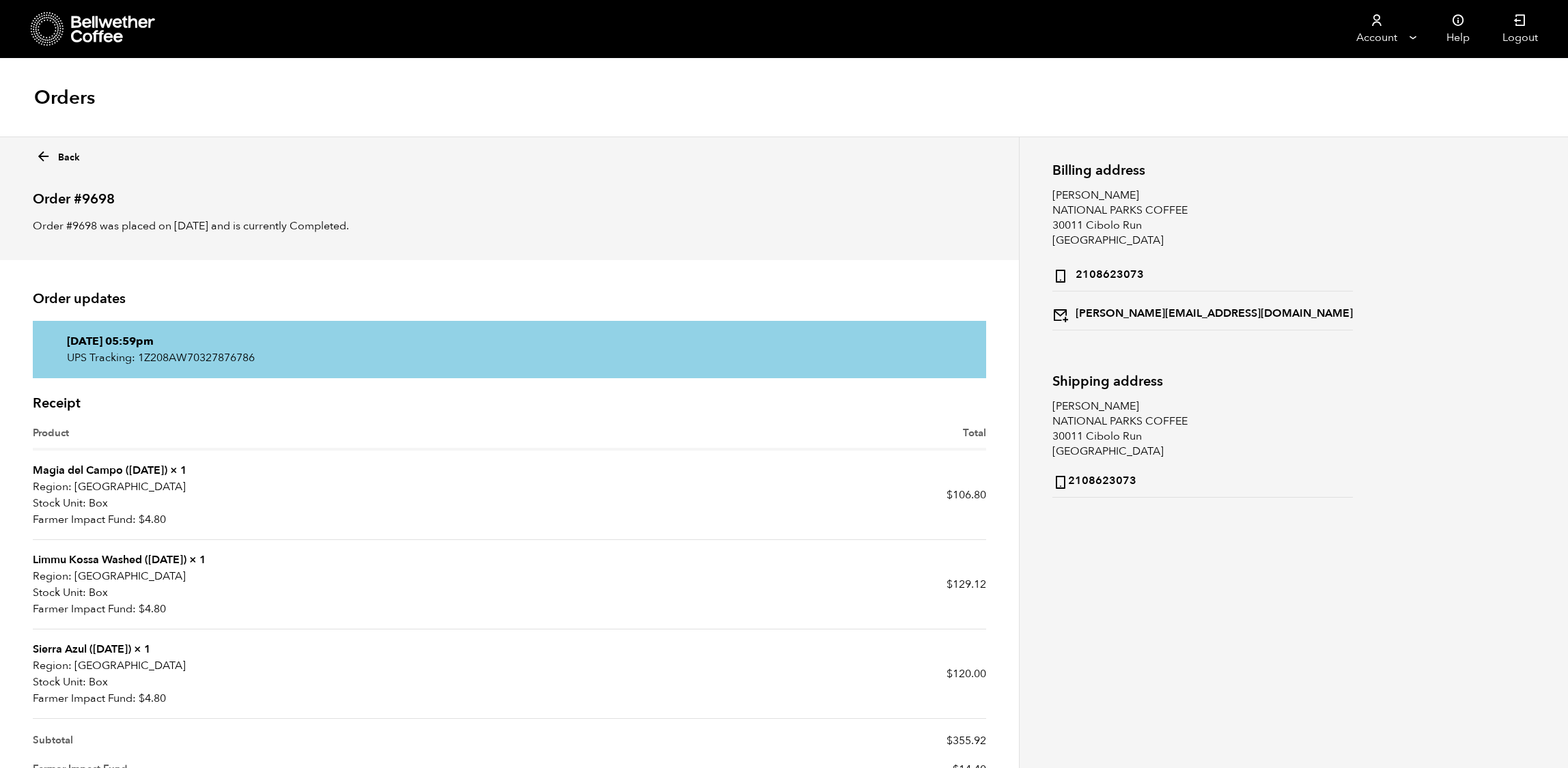
scroll to position [68, 0]
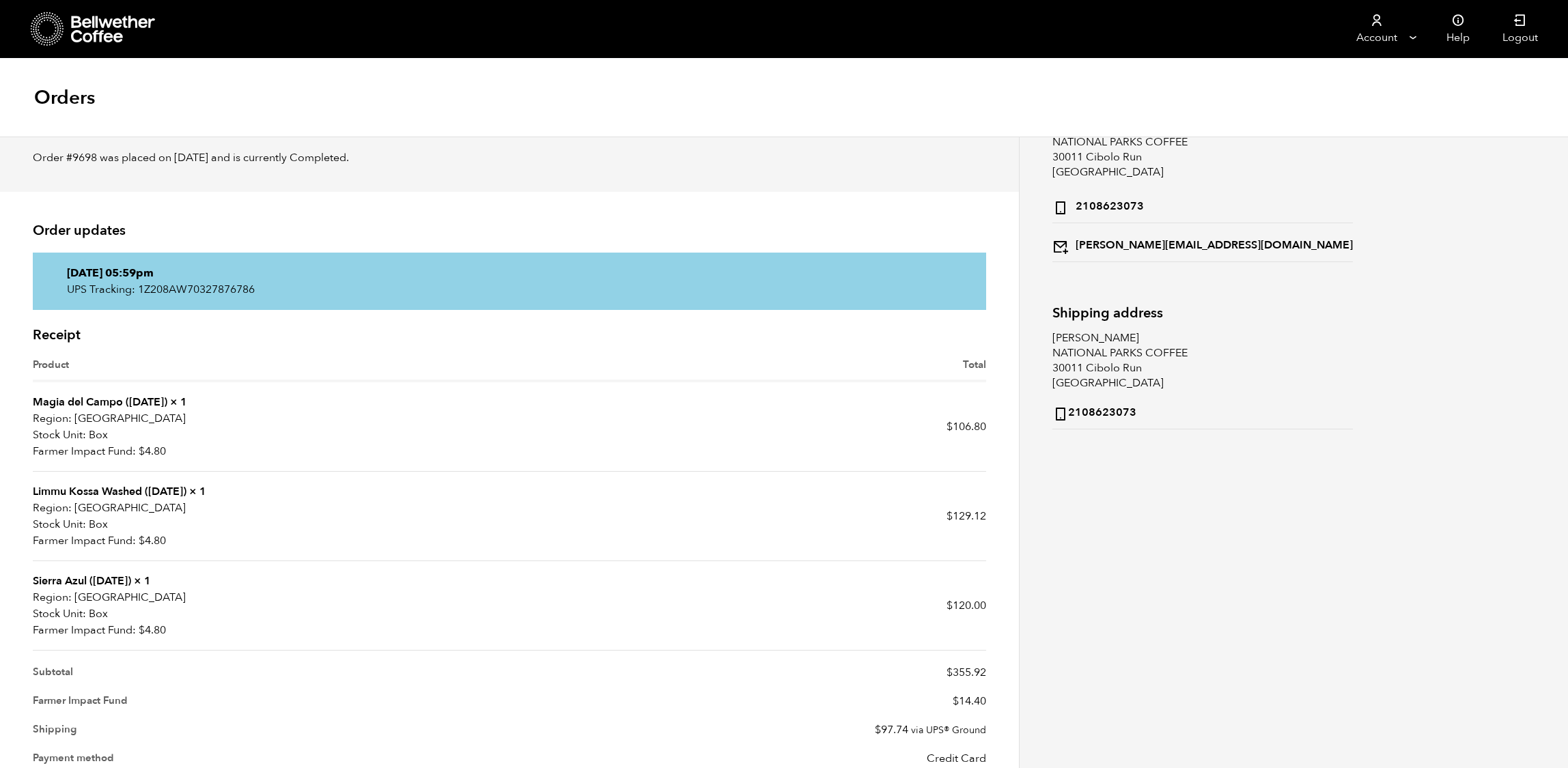
click at [116, 589] on link "Sierra Azul ([DATE])" at bounding box center [82, 581] width 99 height 15
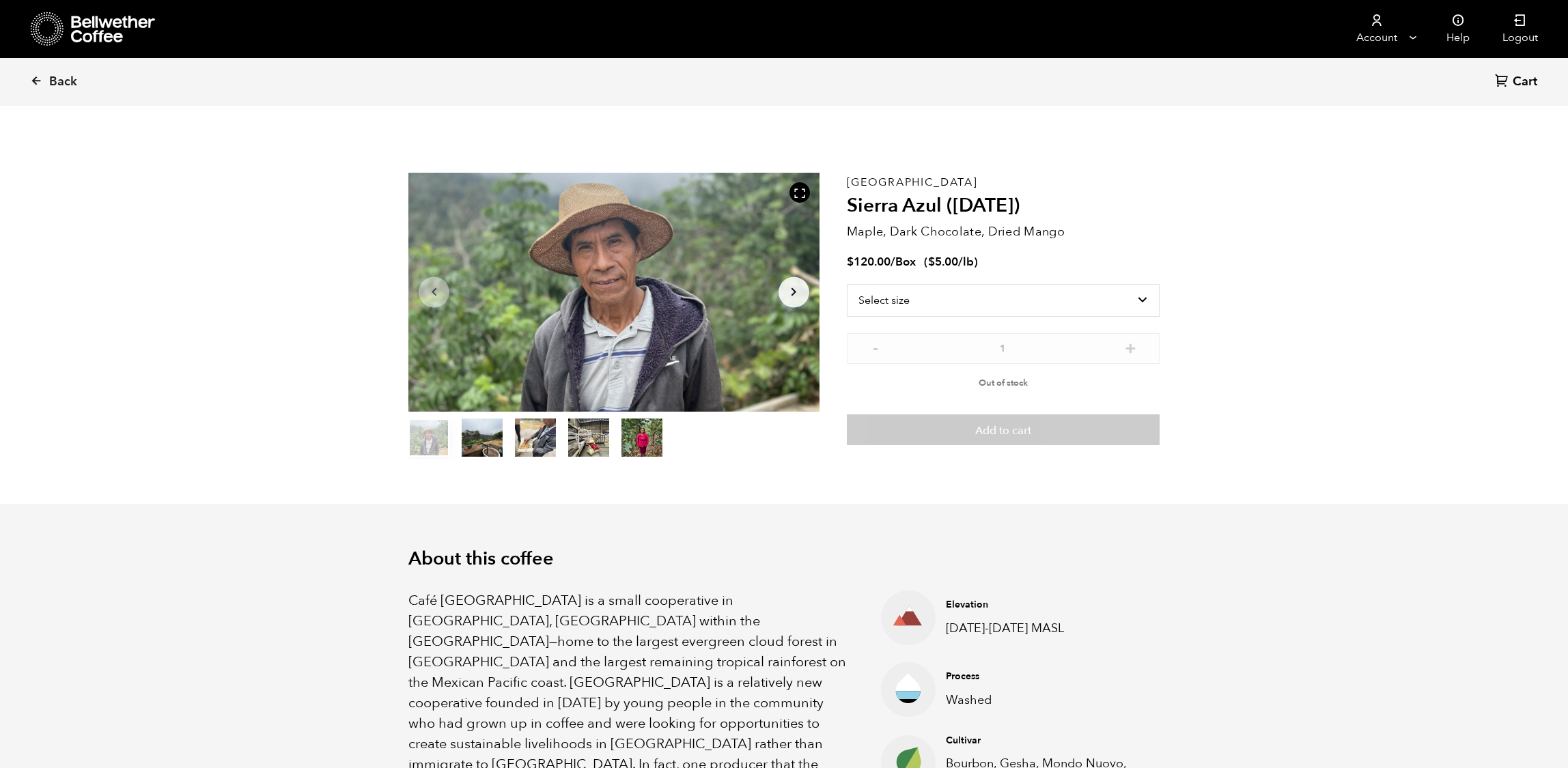
scroll to position [594, 714]
select select "box"
click at [1009, 389] on span "Out of stock" at bounding box center [1003, 382] width 49 height 12
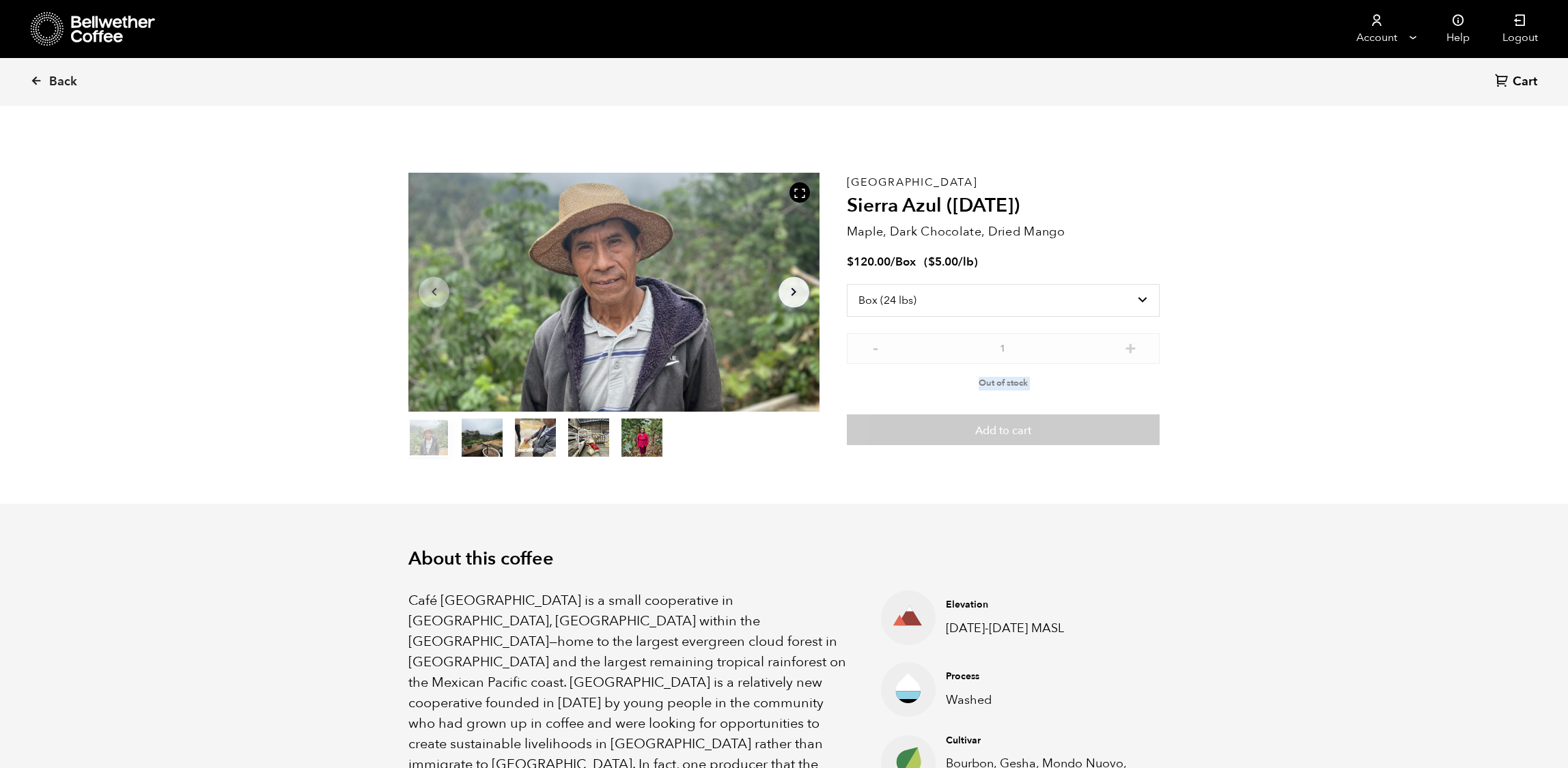
scroll to position [0, 0]
click at [77, 82] on span "Back" at bounding box center [62, 82] width 28 height 16
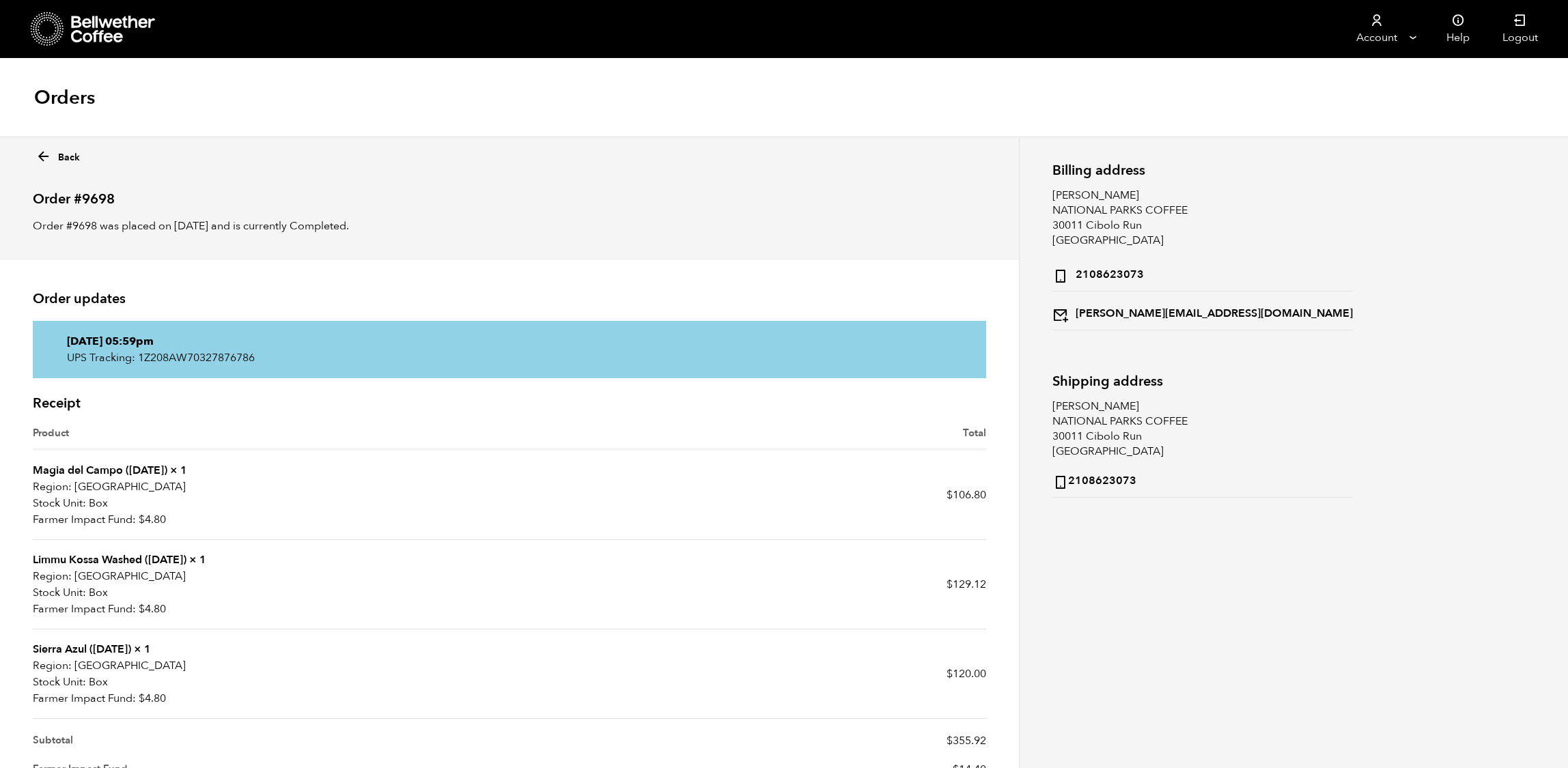
scroll to position [68, 0]
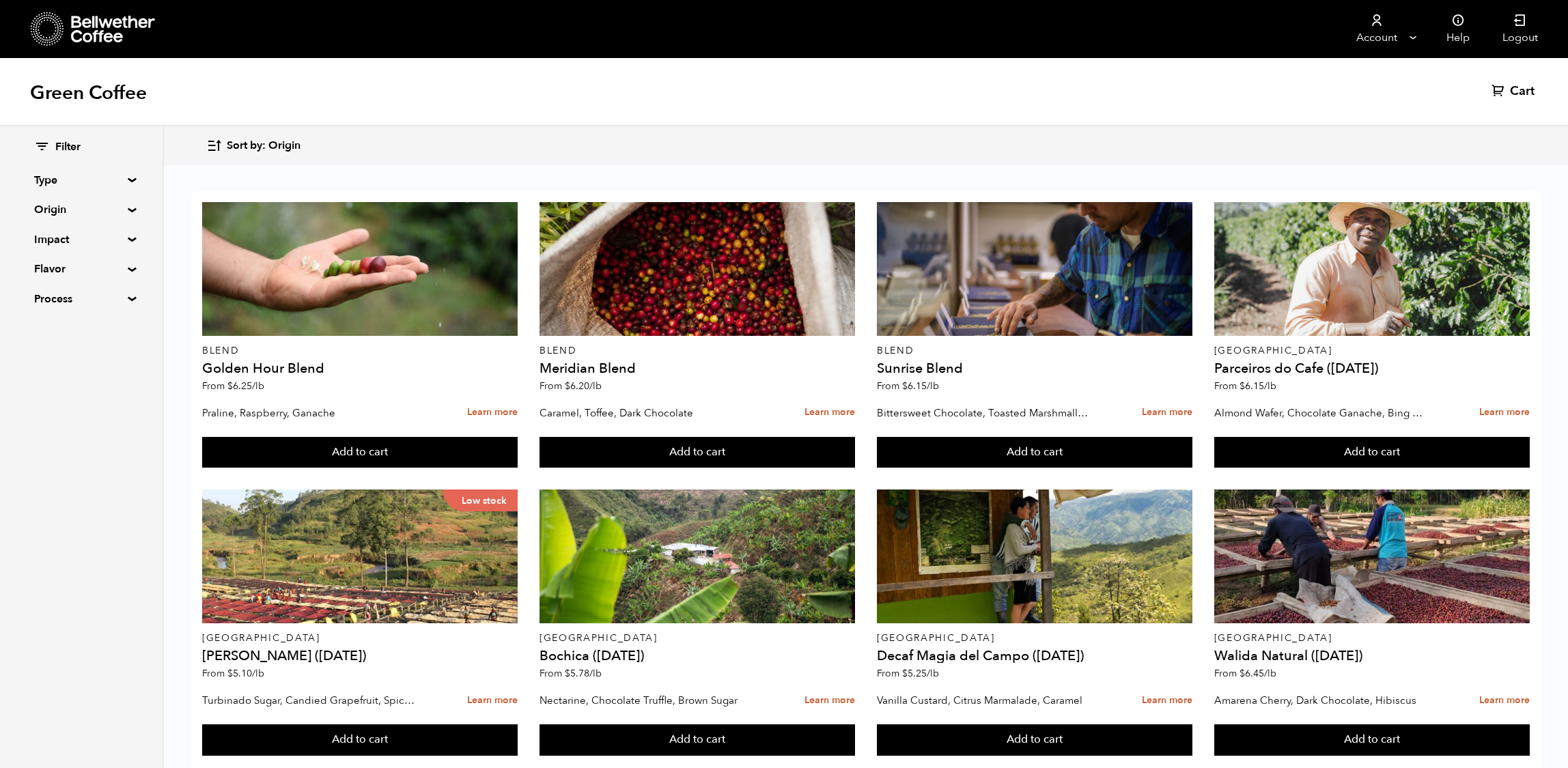
click at [105, 217] on summary "Origin" at bounding box center [81, 209] width 94 height 16
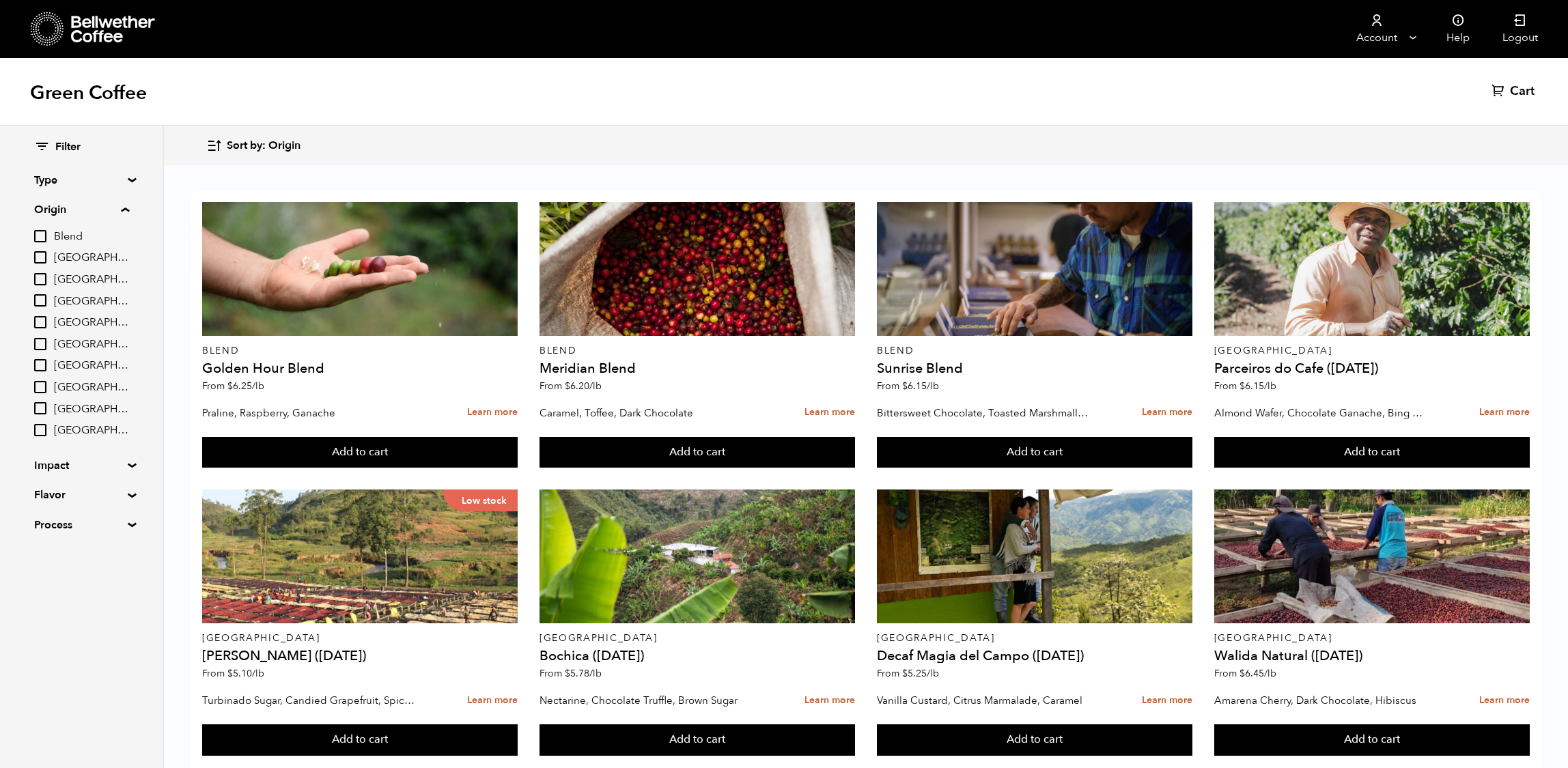
click at [105, 217] on summary "Origin" at bounding box center [82, 209] width 95 height 16
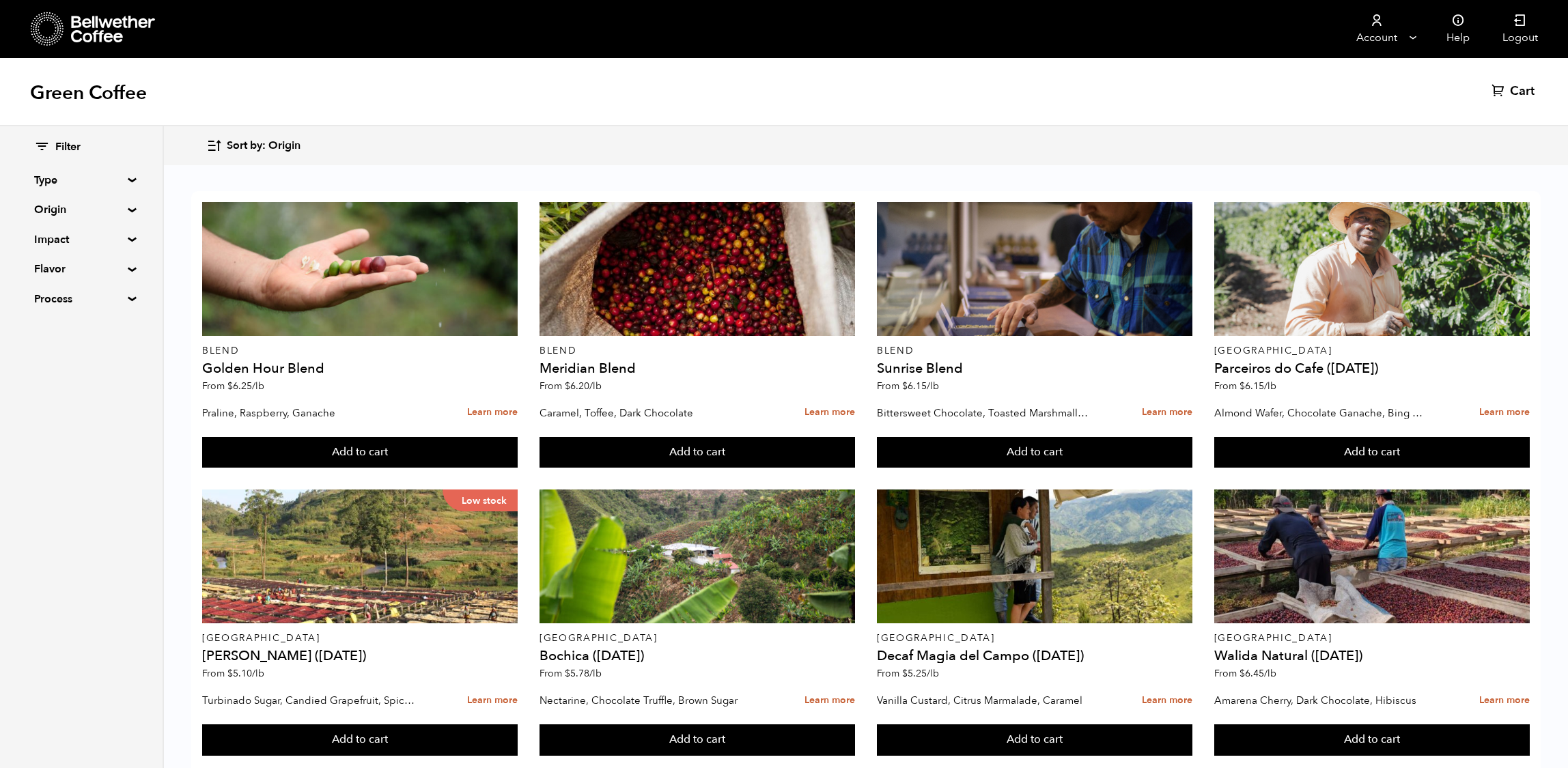
click at [97, 240] on summary "Impact" at bounding box center [81, 239] width 94 height 16
click at [46, 294] on input "Organic" at bounding box center [40, 287] width 12 height 12
checkbox input "true"
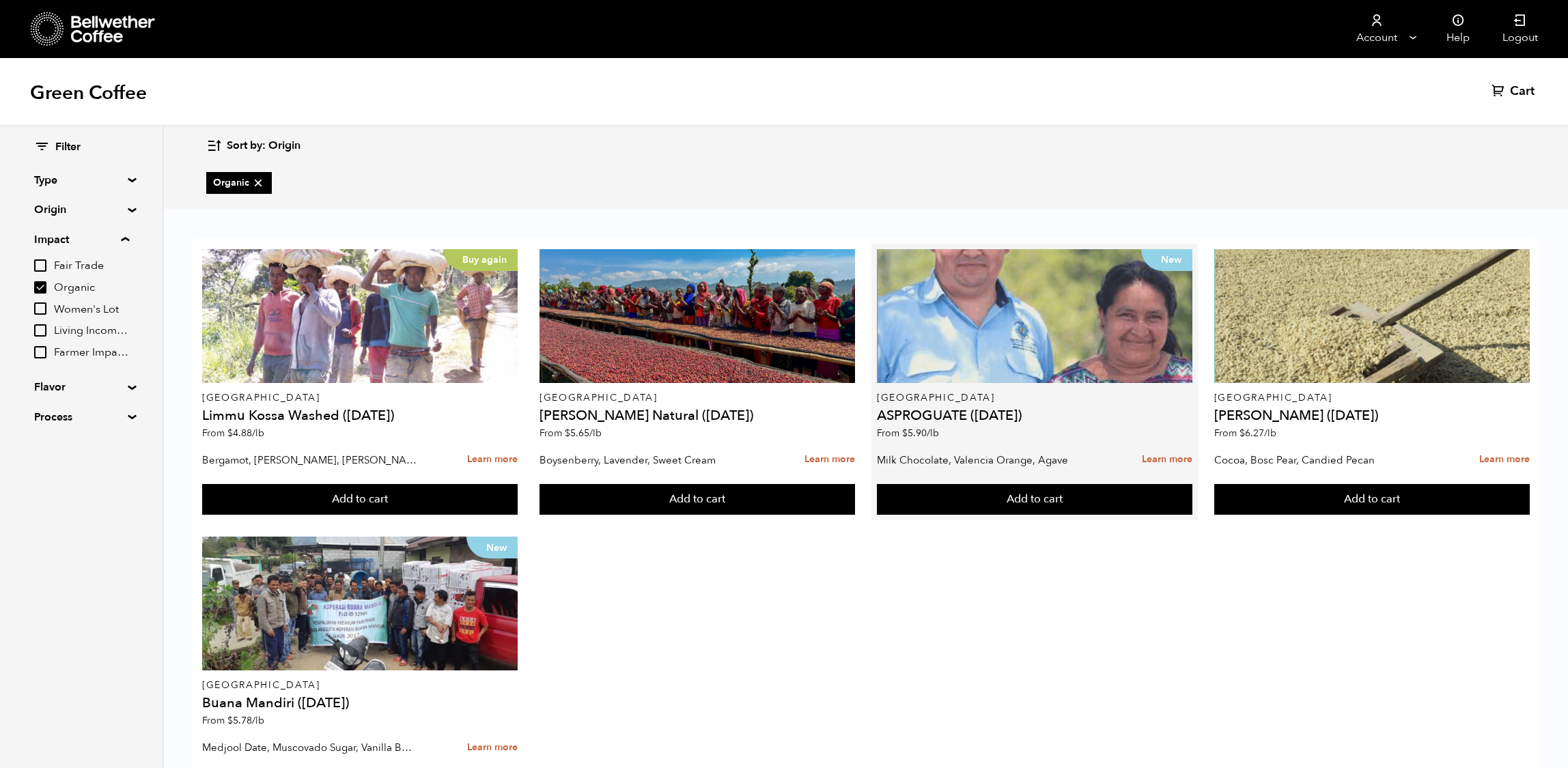
scroll to position [87, 0]
click at [518, 484] on button "Add to cart" at bounding box center [360, 499] width 316 height 31
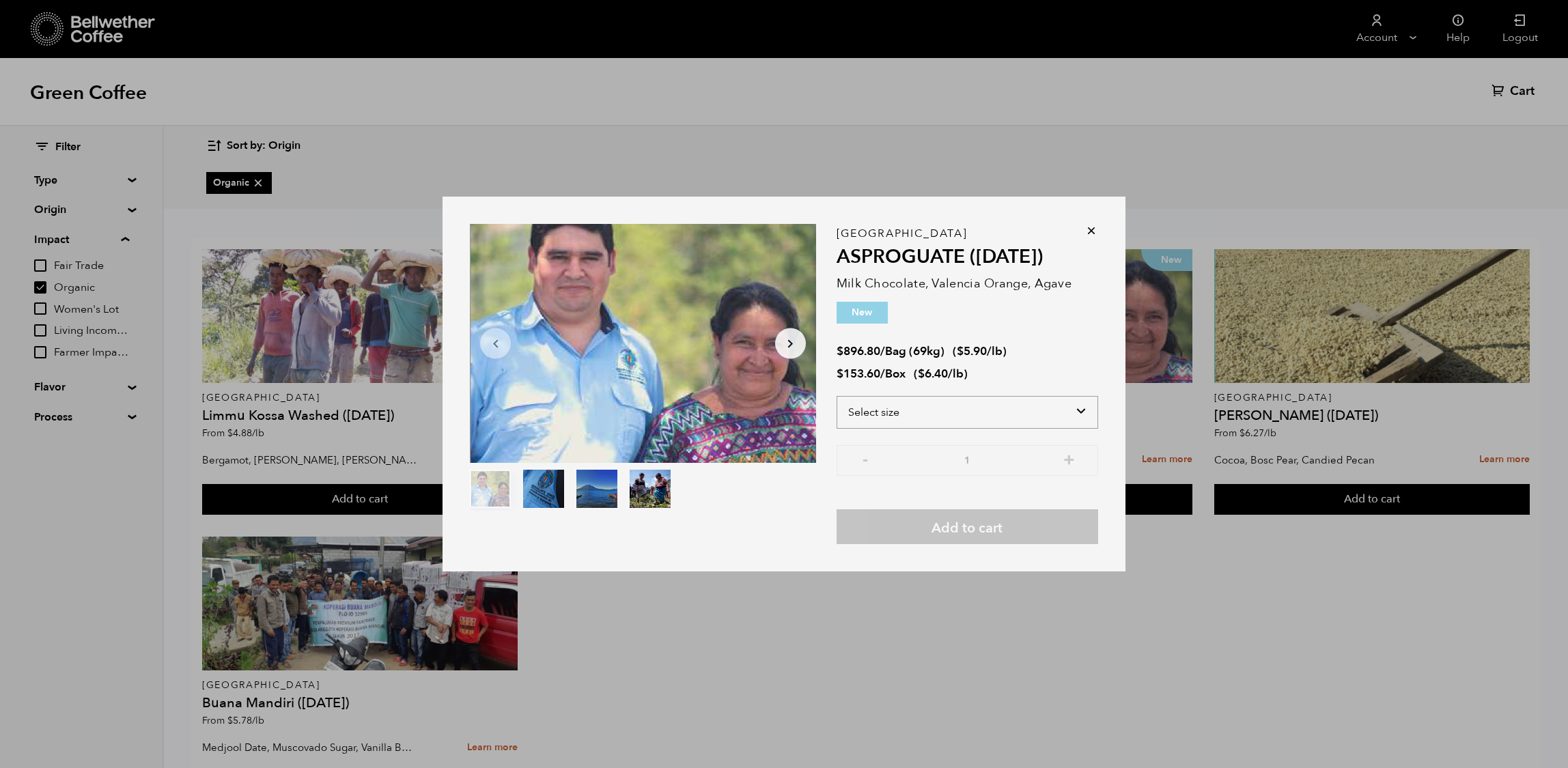
select select "box"
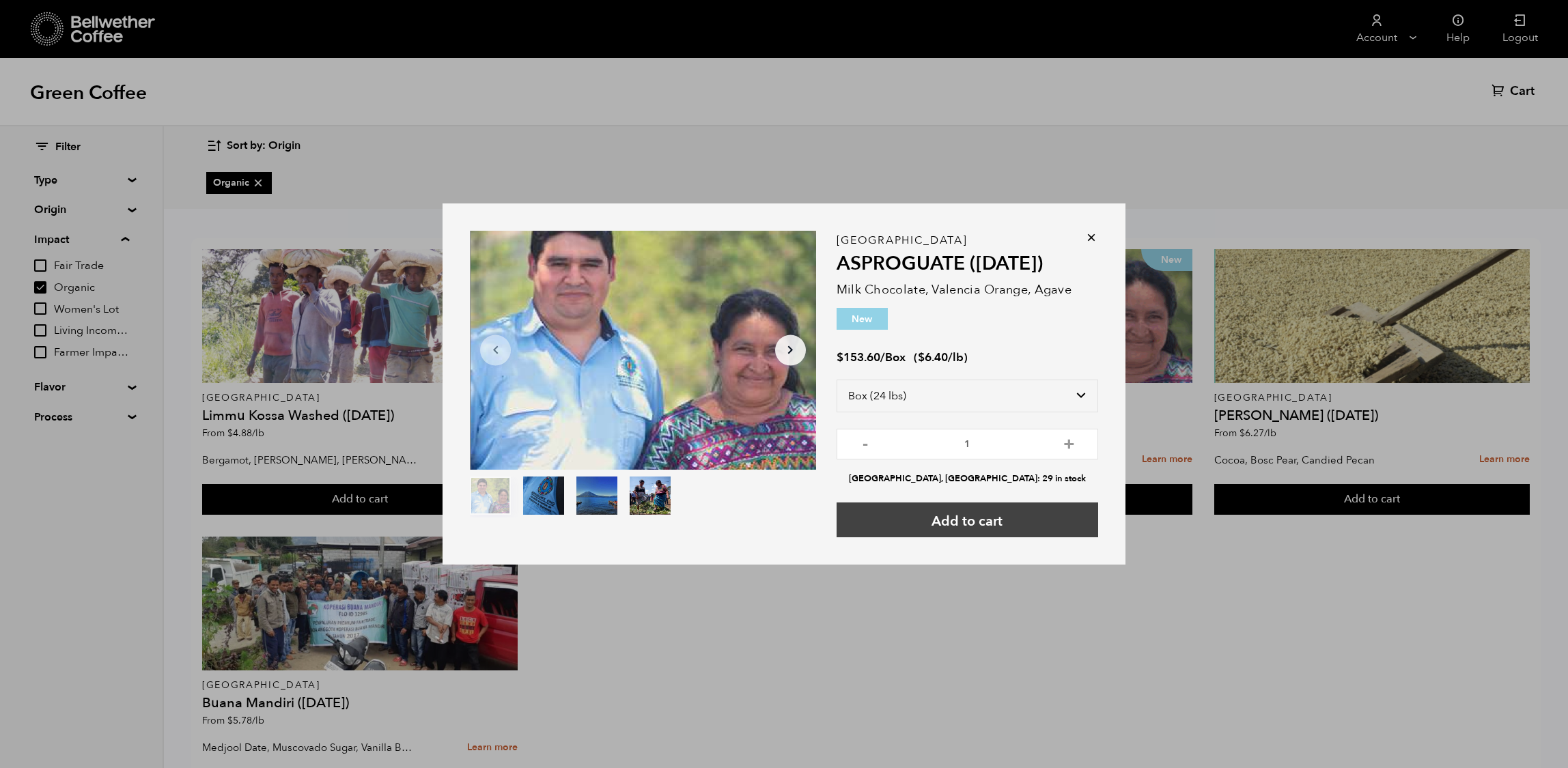
click at [1009, 527] on button "Add to cart" at bounding box center [967, 519] width 262 height 35
click at [1098, 230] on icon at bounding box center [1091, 237] width 13 height 13
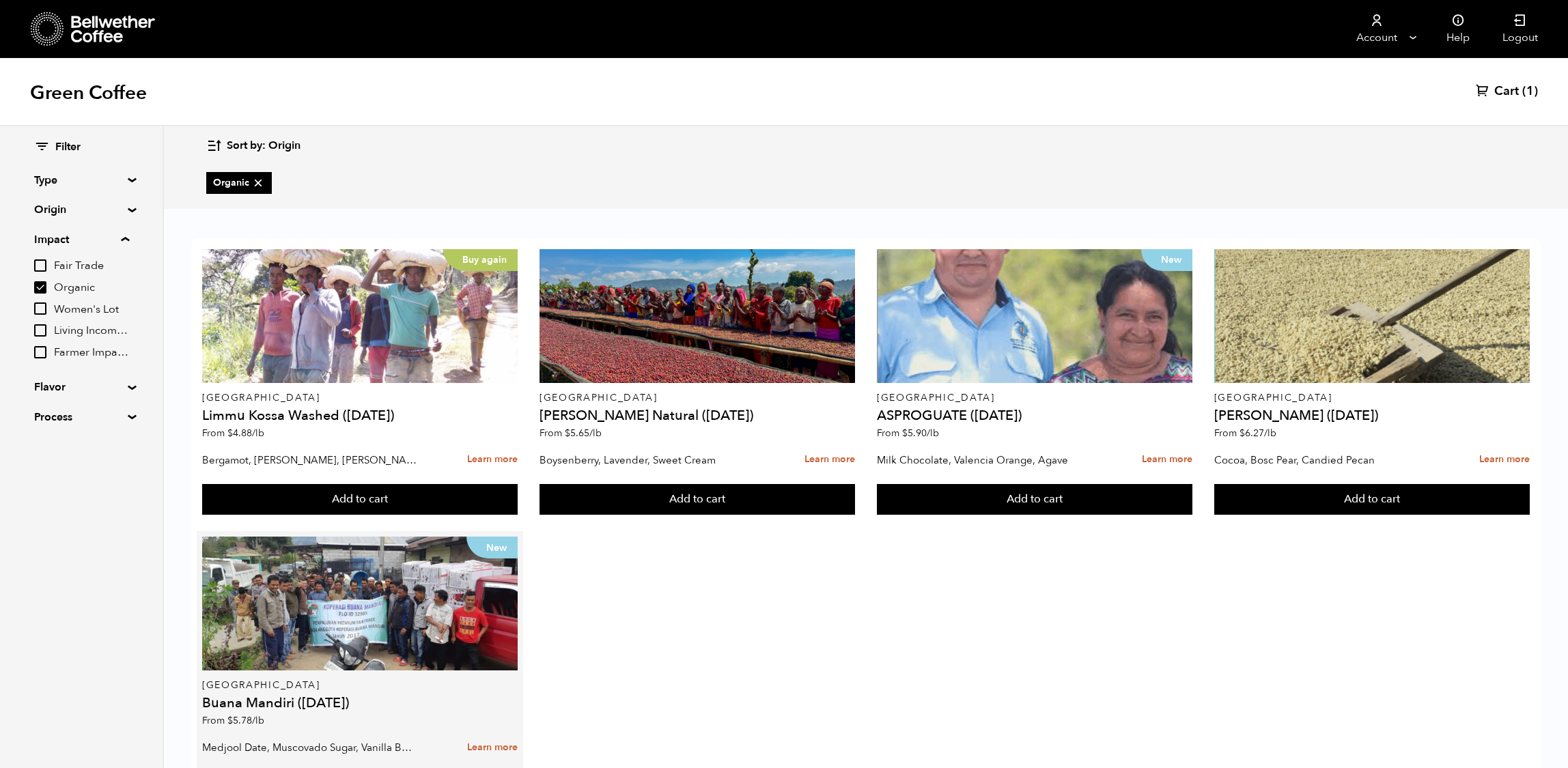
scroll to position [104, 0]
click at [381, 516] on button "Add to cart" at bounding box center [360, 499] width 316 height 31
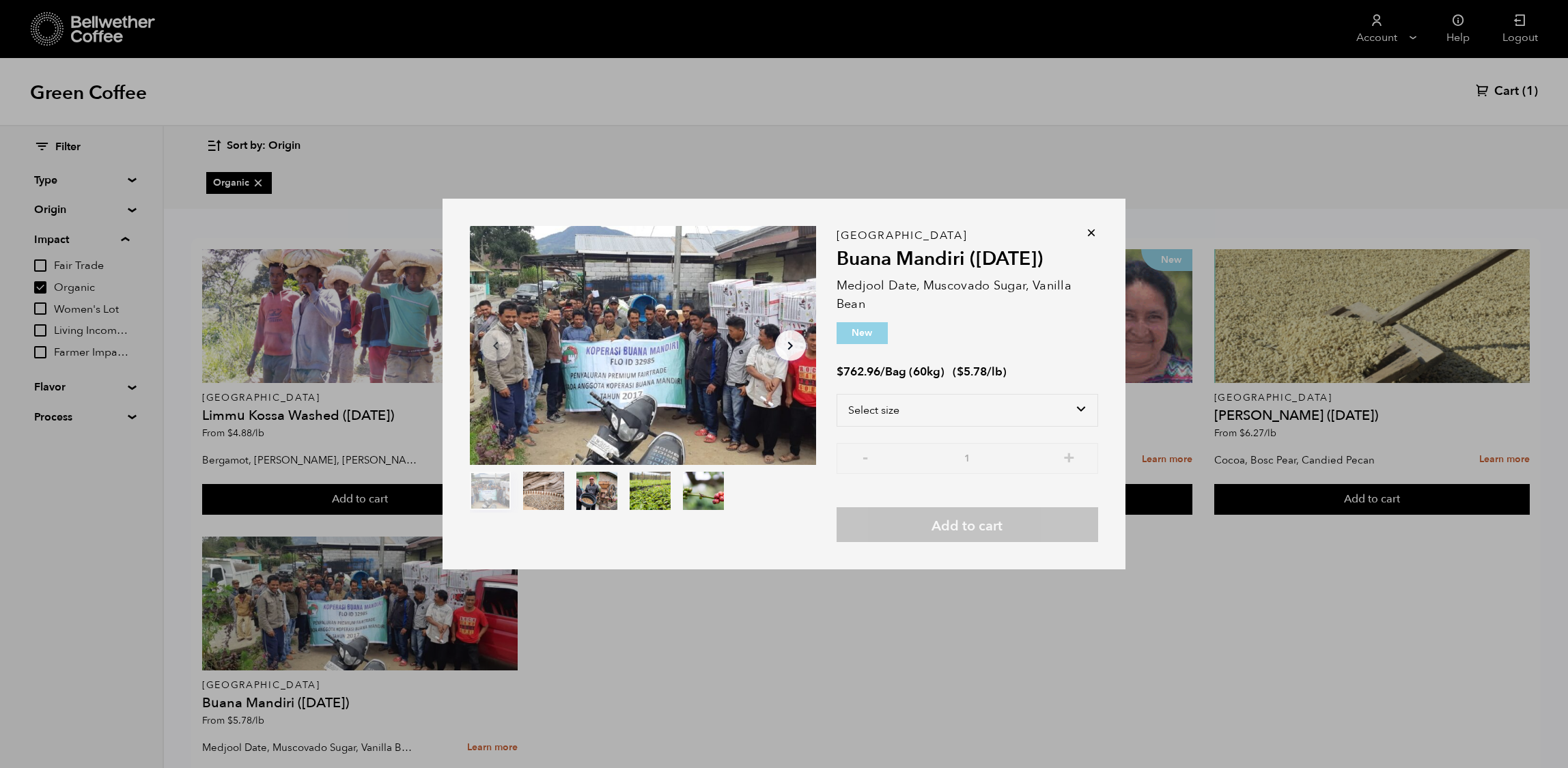
click at [1098, 226] on icon at bounding box center [1091, 233] width 13 height 13
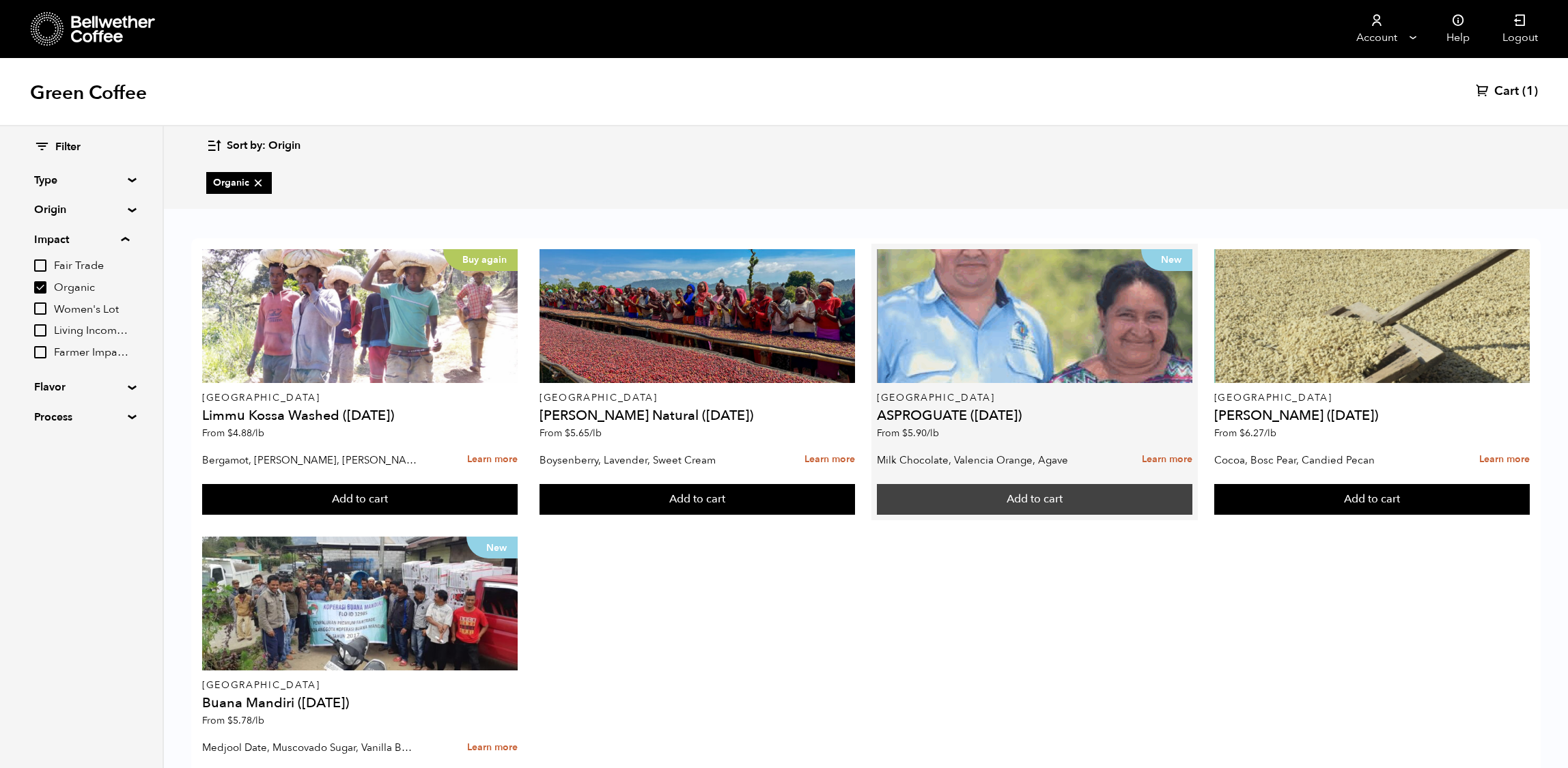
scroll to position [0, 0]
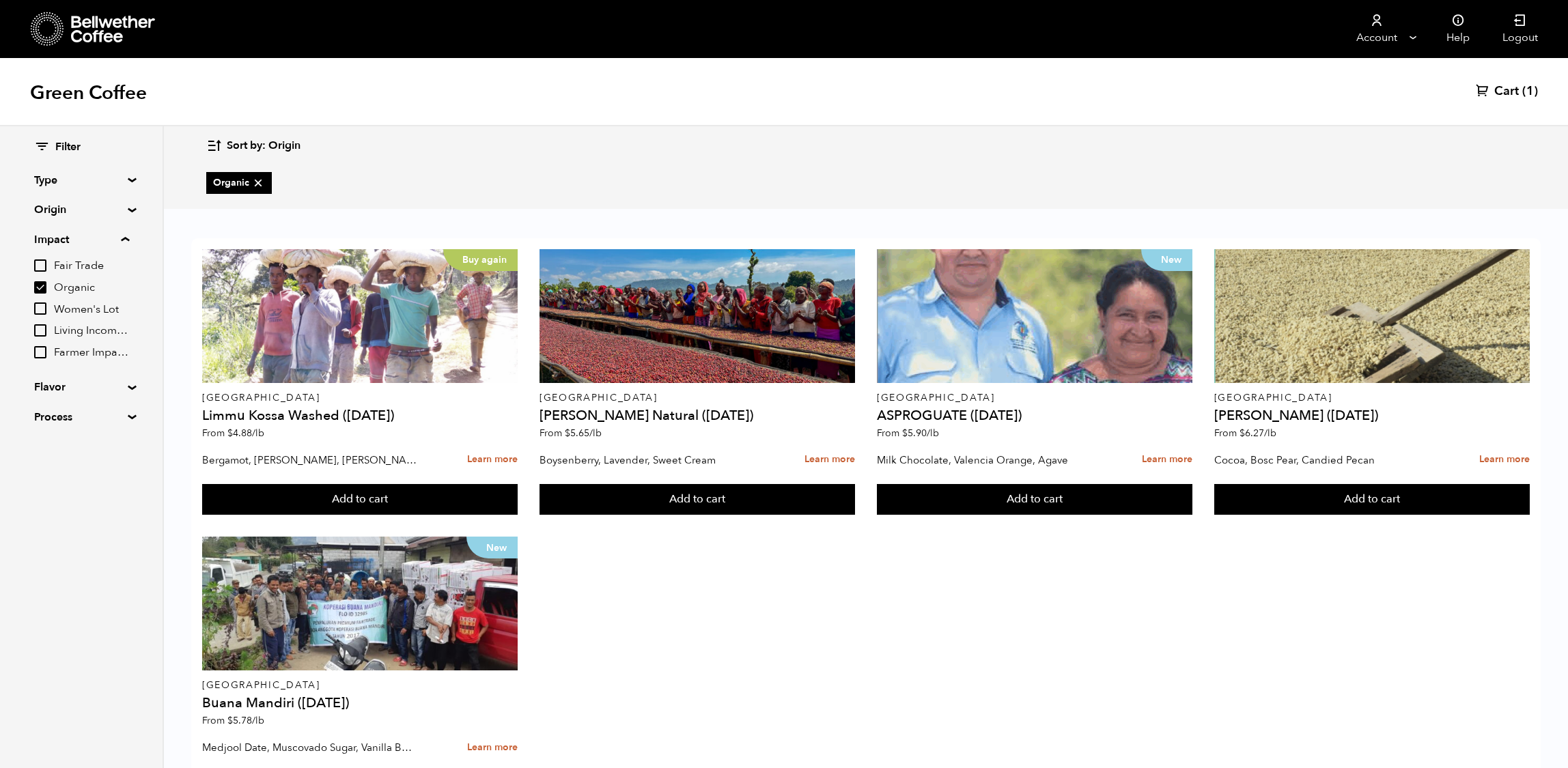
click at [1197, 123] on div "Green Coffee Cart (1)" at bounding box center [784, 92] width 1568 height 68
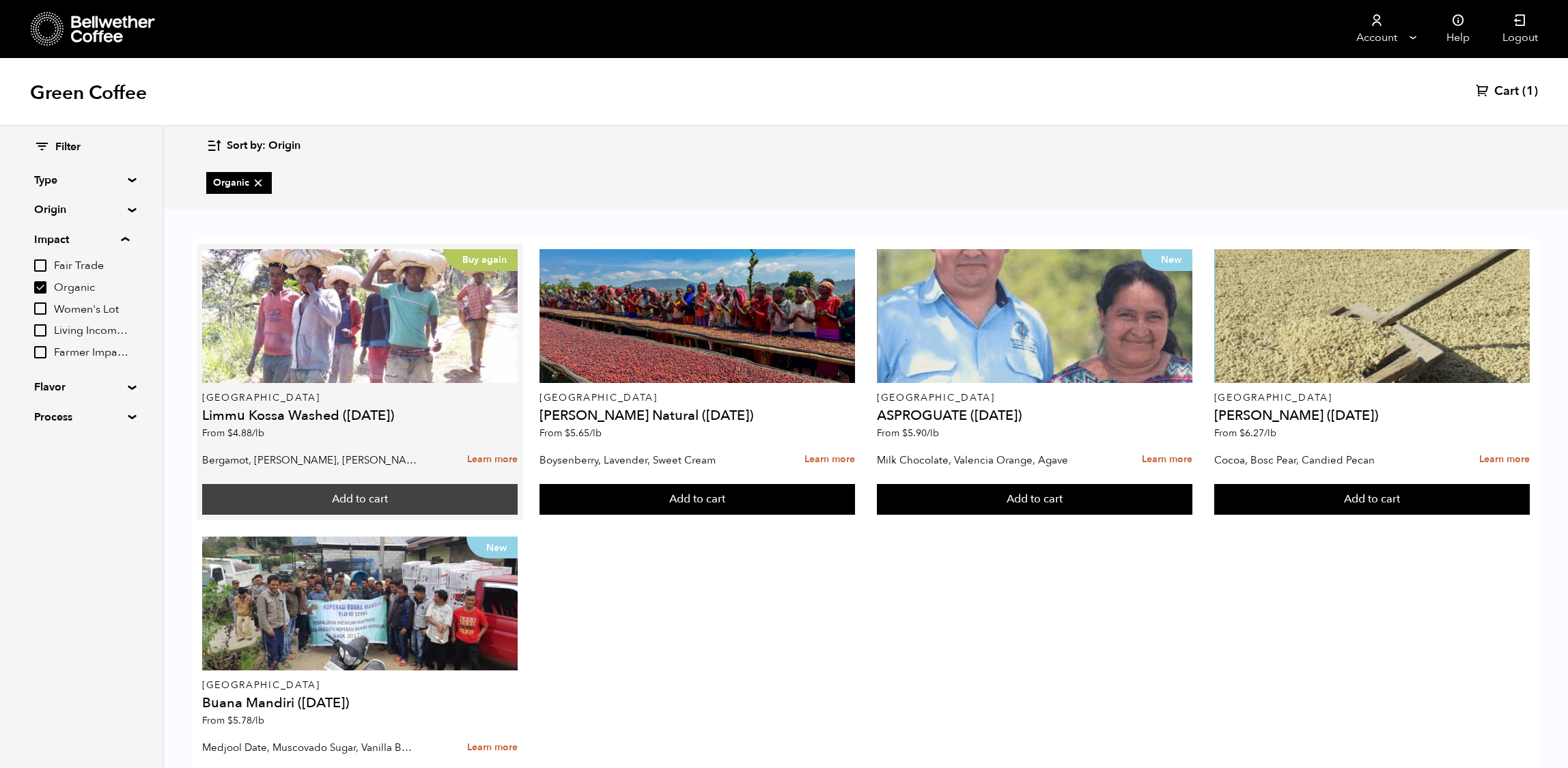
click at [396, 502] on button "Add to cart" at bounding box center [360, 499] width 316 height 31
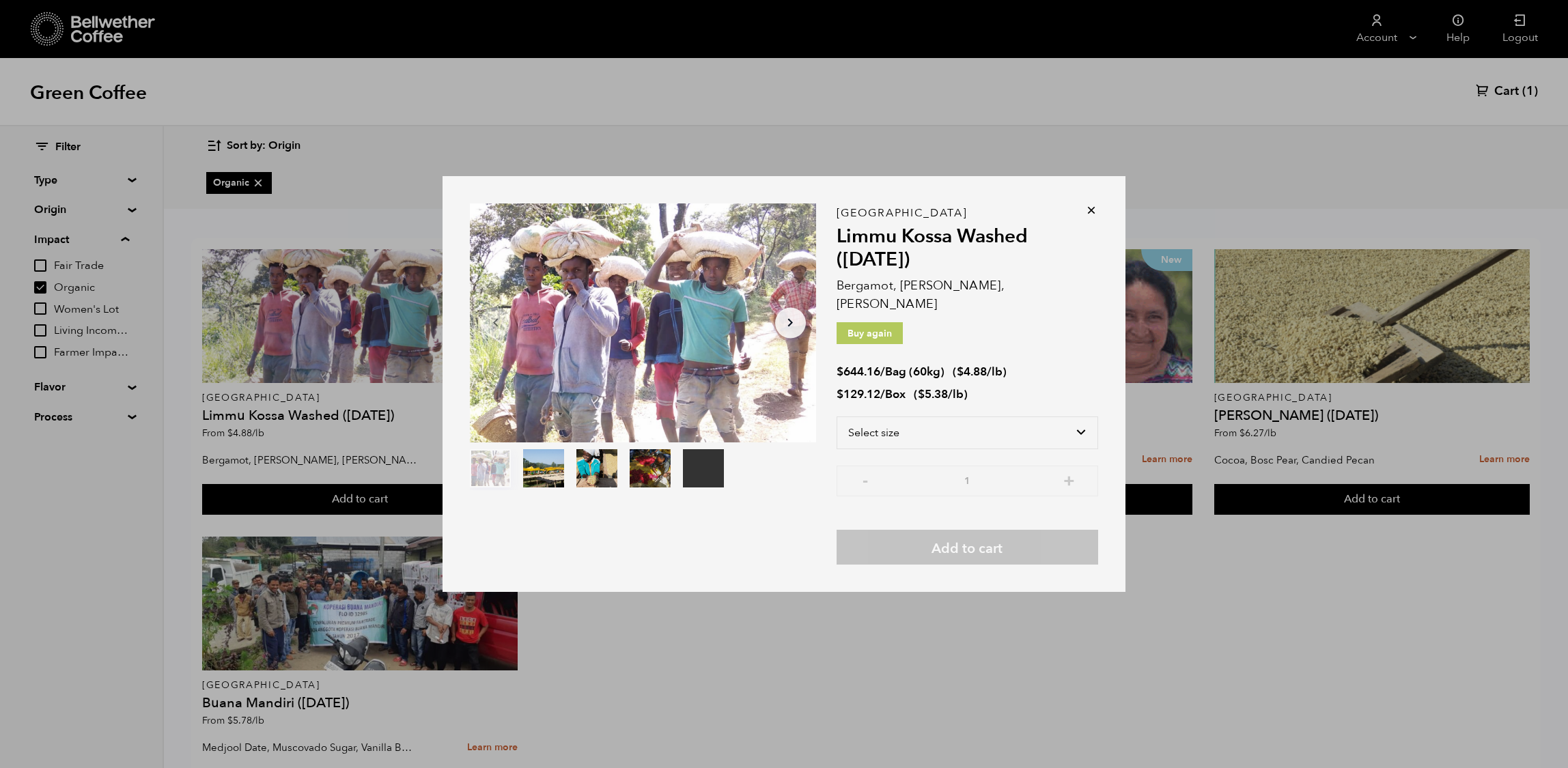
click at [816, 403] on div at bounding box center [643, 323] width 346 height 239
select select "box"
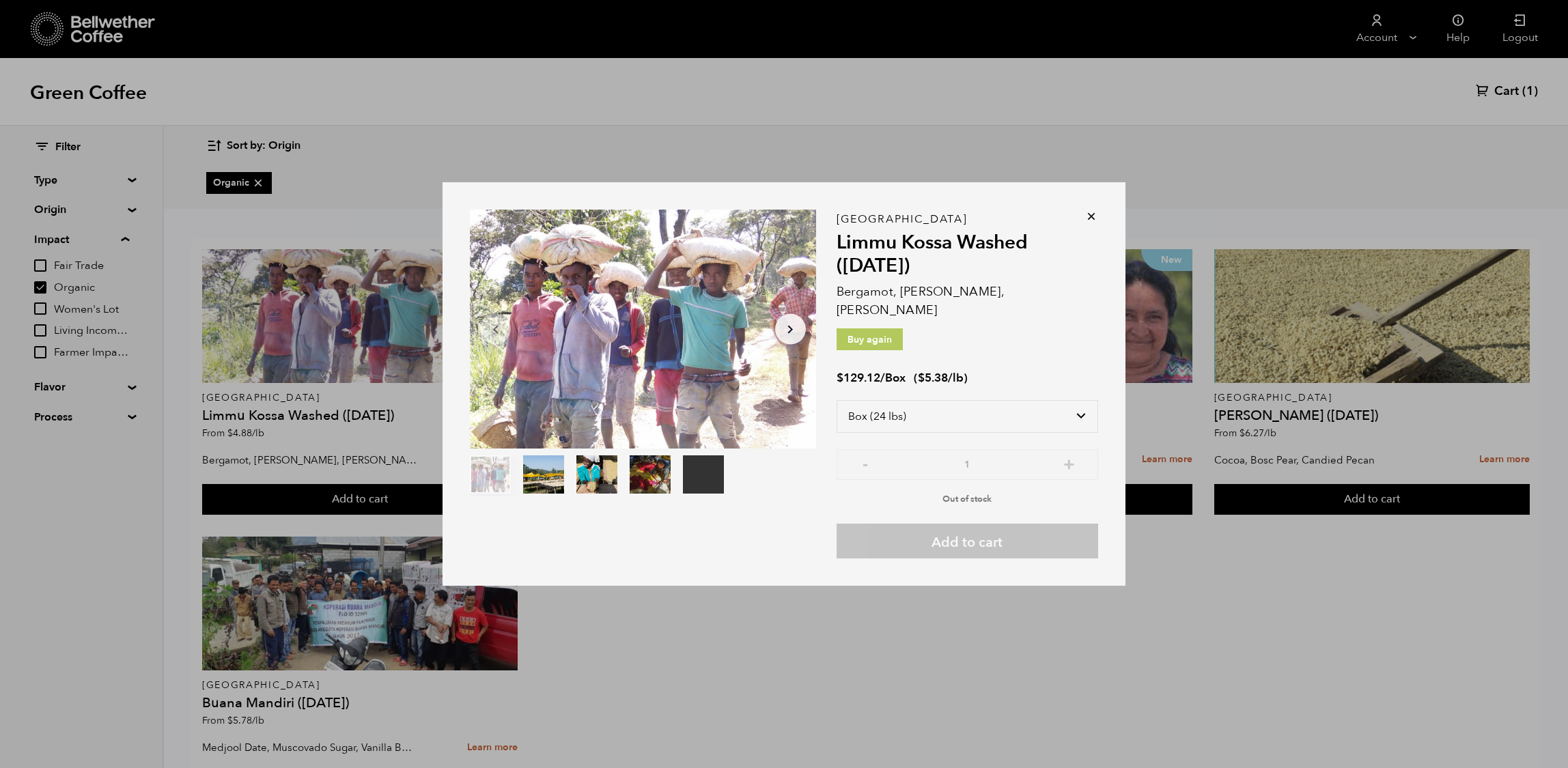
click at [1076, 486] on p "Out of stock" at bounding box center [967, 496] width 262 height 21
click at [1098, 218] on icon at bounding box center [1091, 216] width 13 height 13
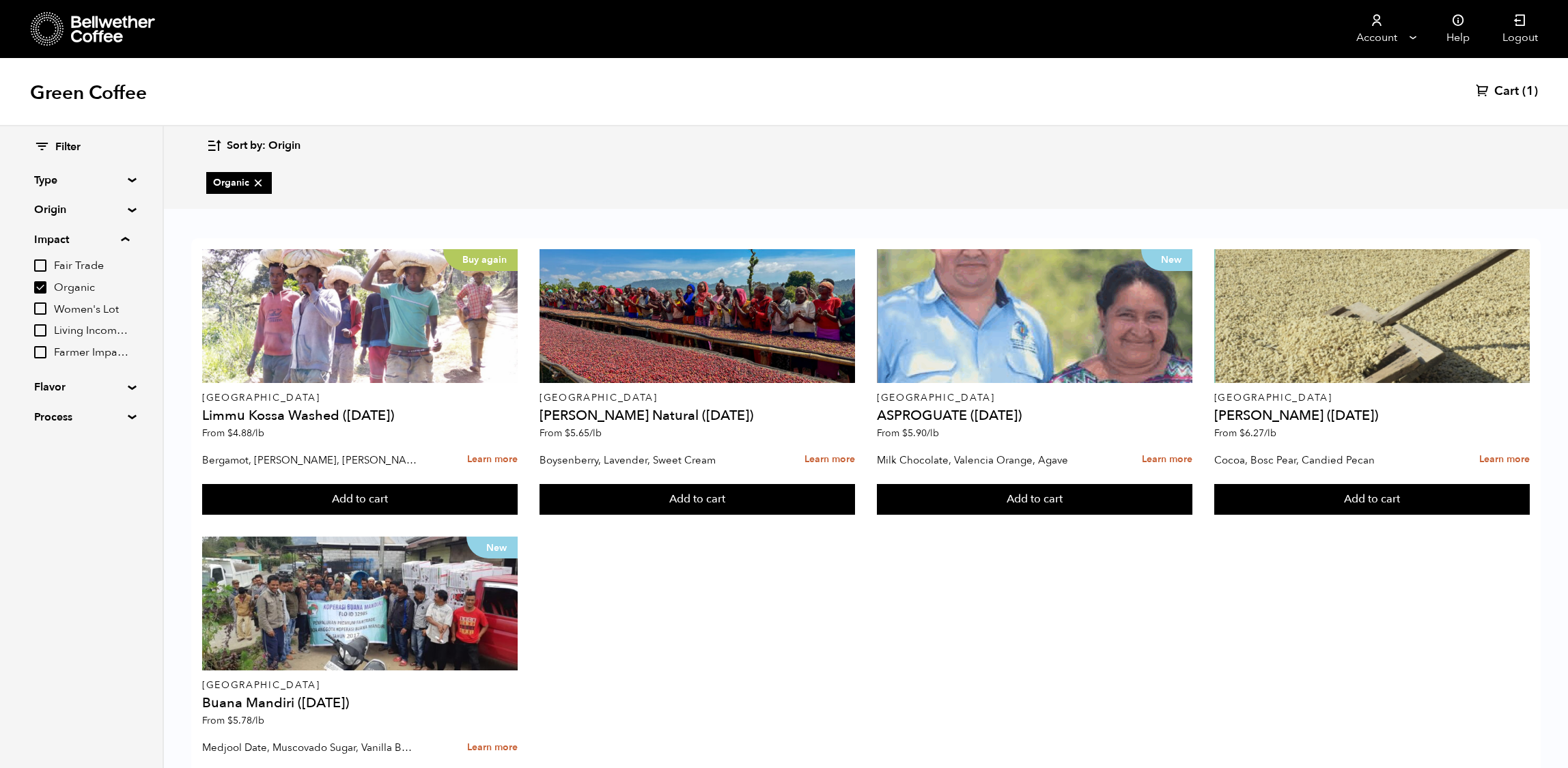
click at [1150, 220] on div "Buy again Ethiopia Limmu Kossa Washed (SEP 23) From $ 4.88 /lb Bergamot, Honeyc…" at bounding box center [866, 530] width 1404 height 633
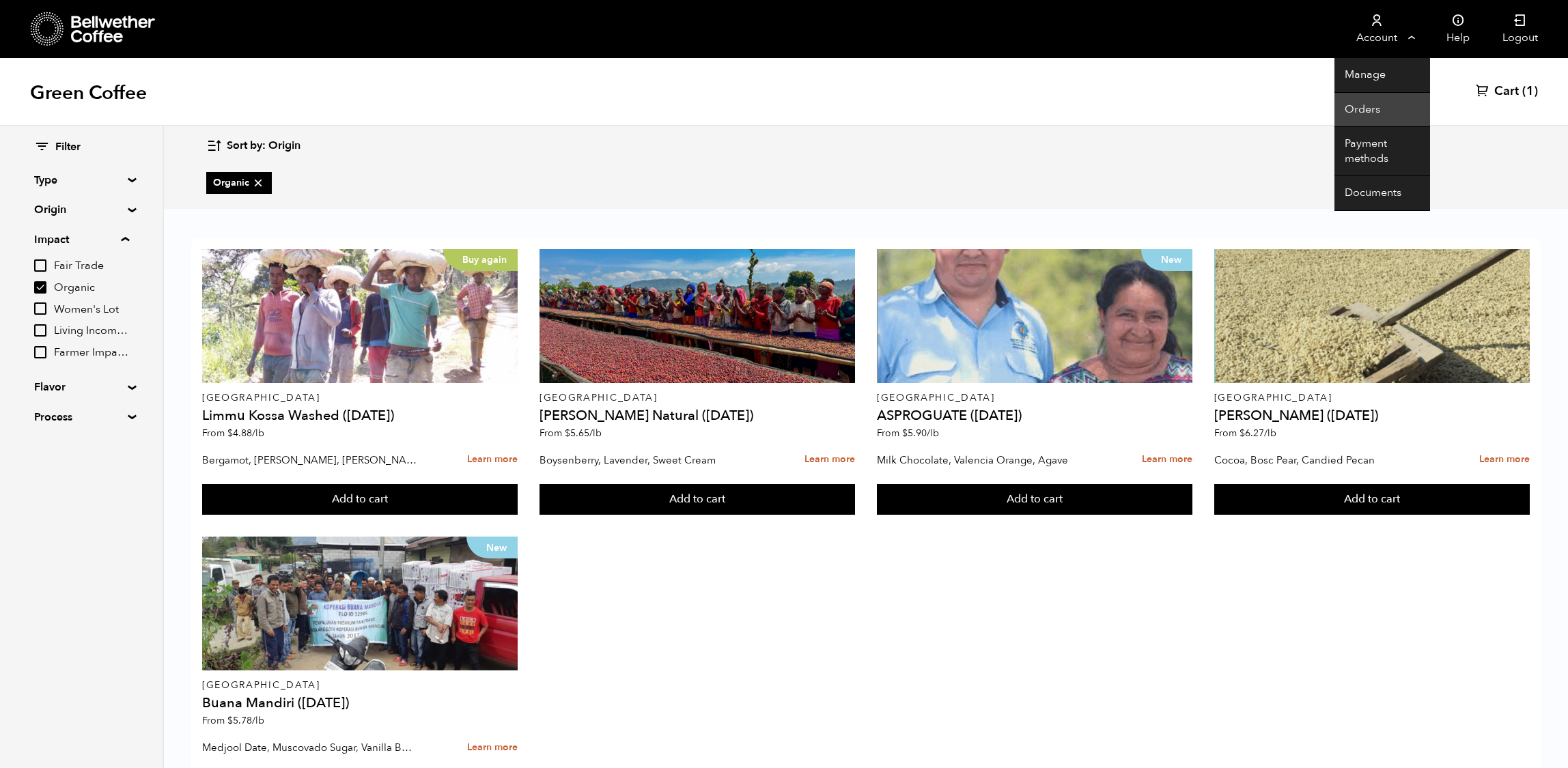
click at [1358, 110] on link "Orders" at bounding box center [1382, 110] width 96 height 35
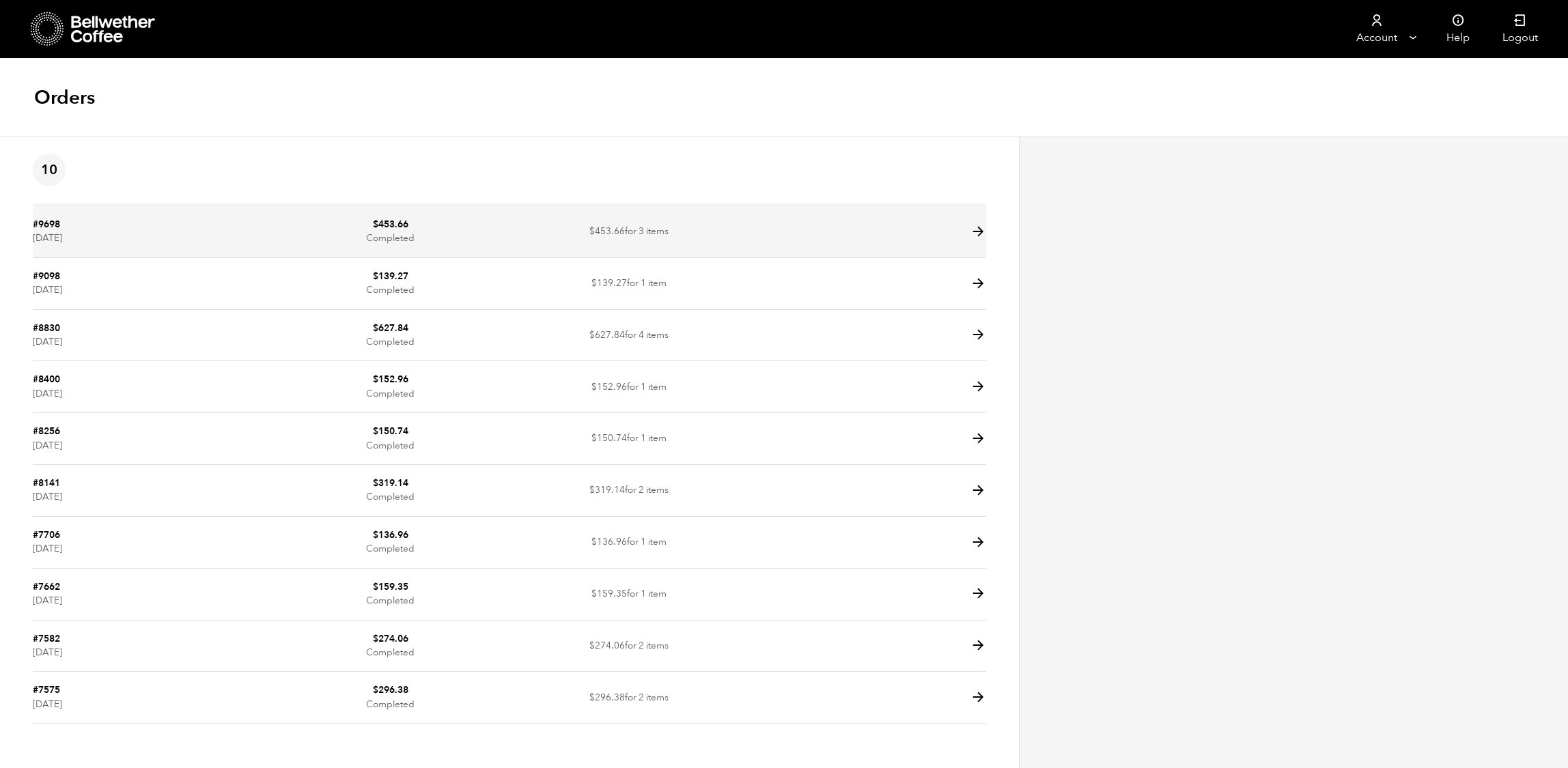
click at [943, 251] on td at bounding box center [867, 232] width 238 height 52
click at [907, 252] on td at bounding box center [867, 232] width 238 height 52
click at [971, 240] on icon at bounding box center [978, 232] width 16 height 16
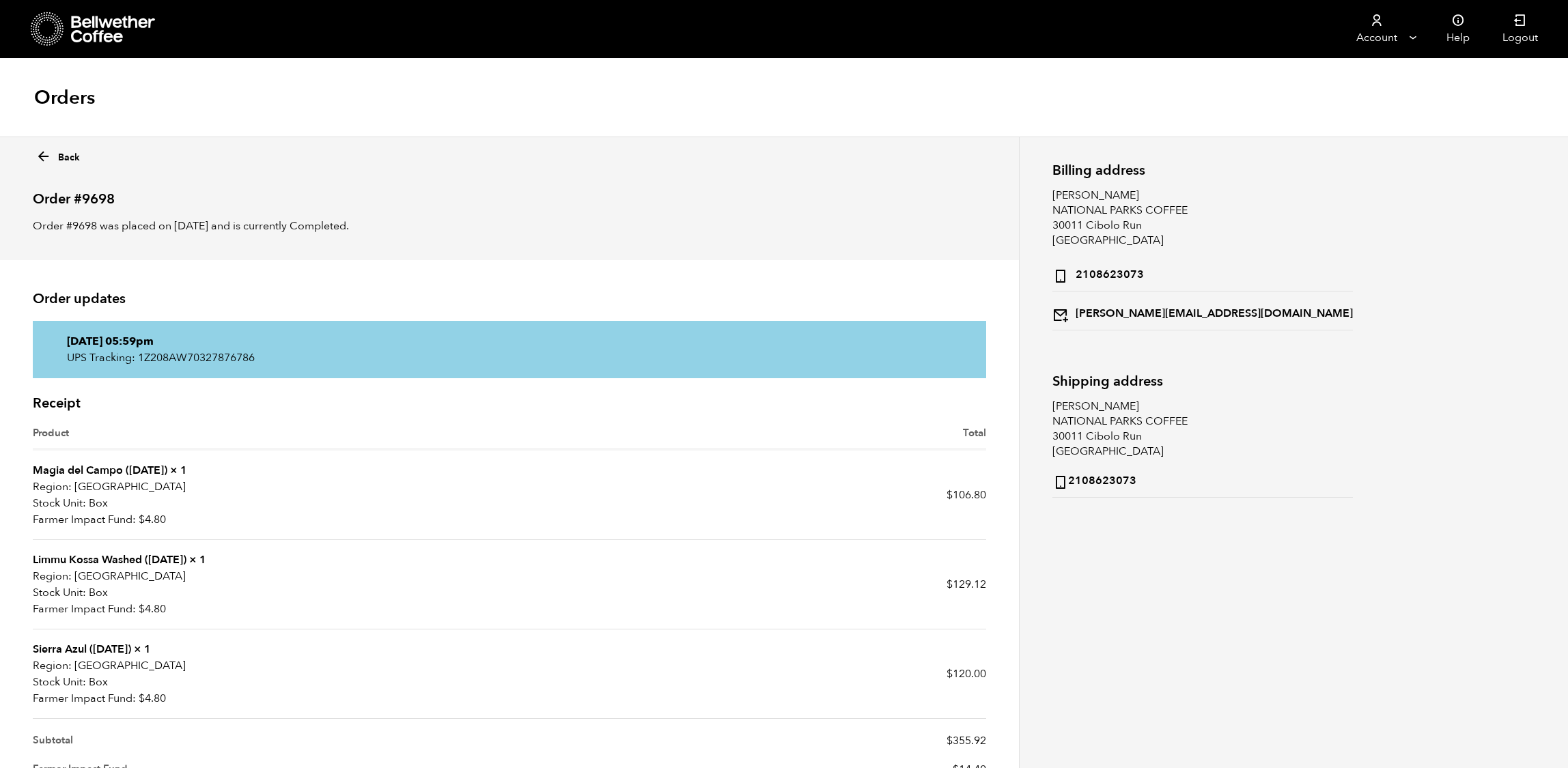
scroll to position [137, 0]
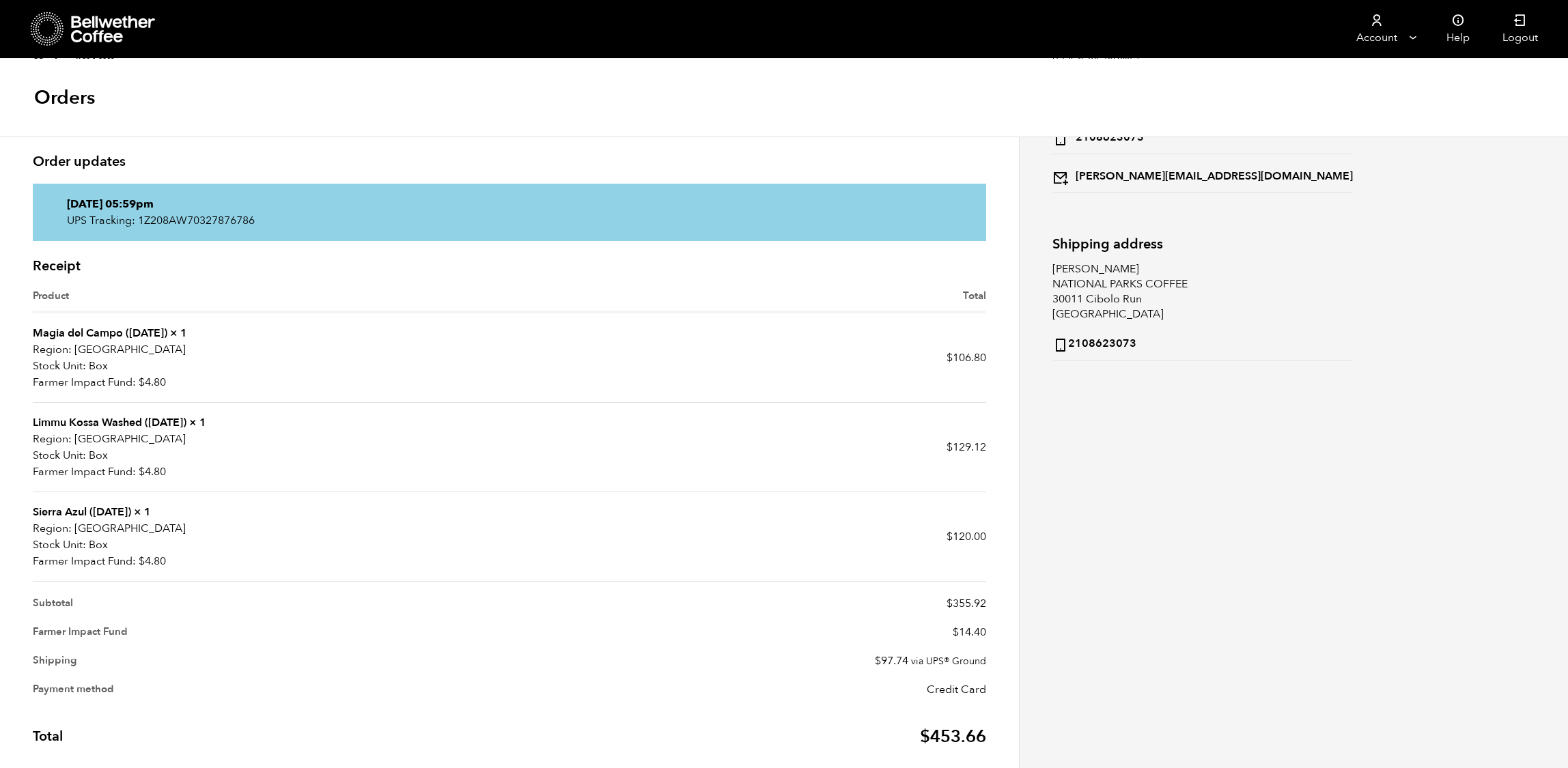
click at [116, 520] on link "Sierra Azul ([DATE])" at bounding box center [82, 511] width 99 height 15
